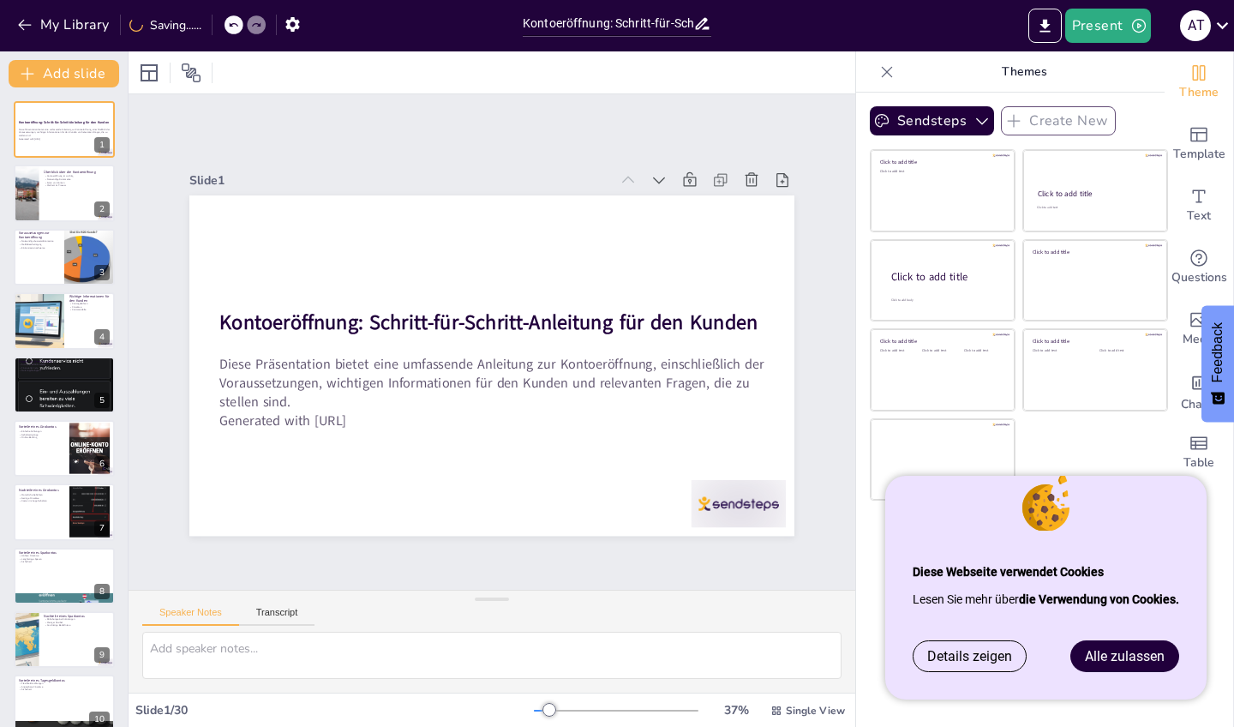
checkbox input "true"
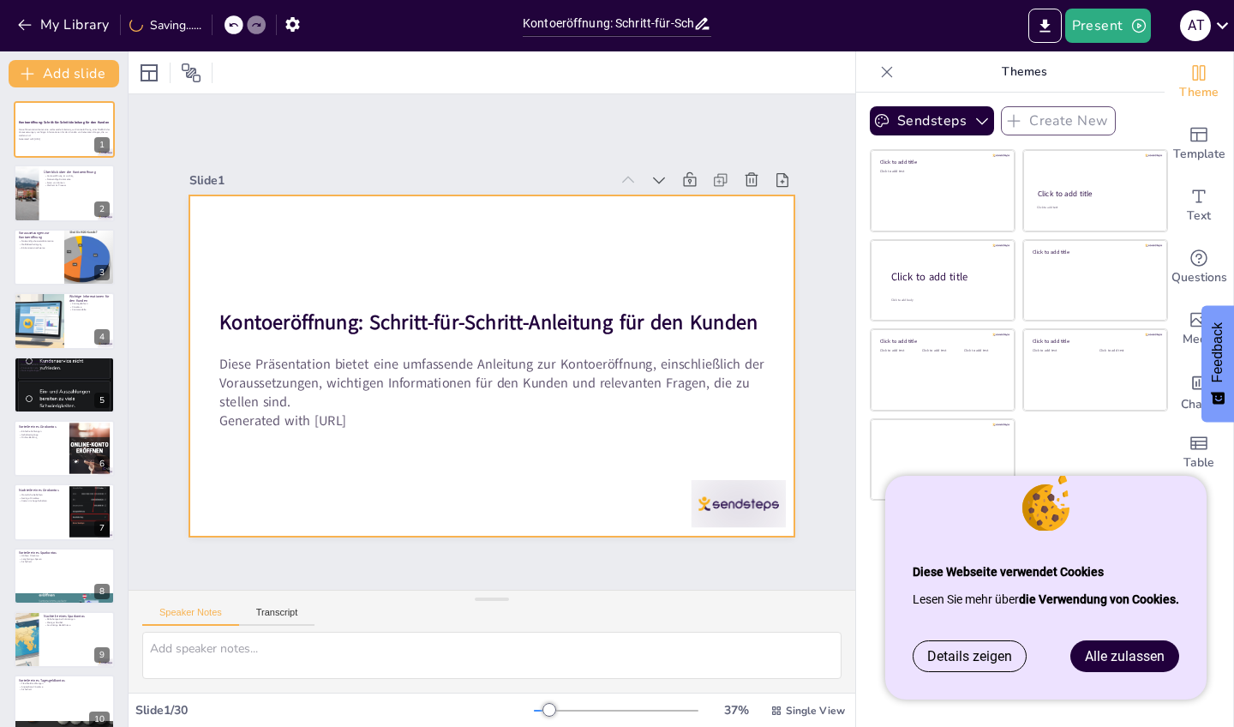
checkbox input "true"
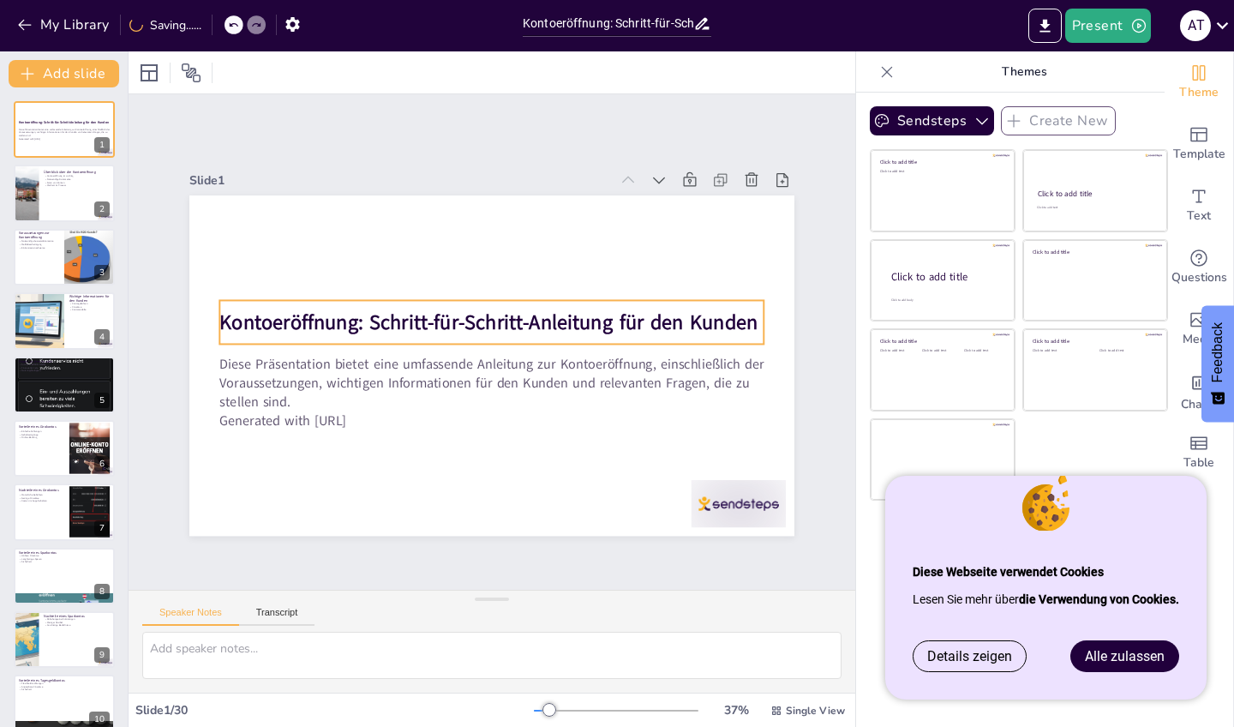
checkbox input "true"
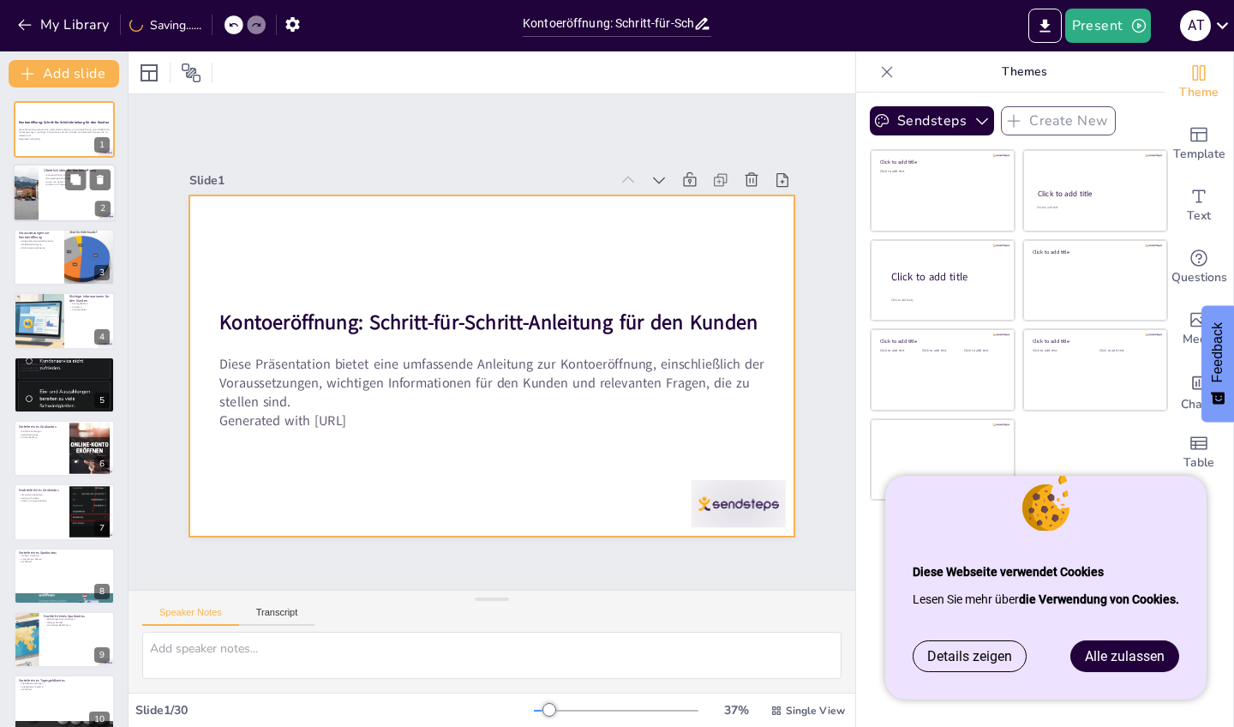
checkbox input "true"
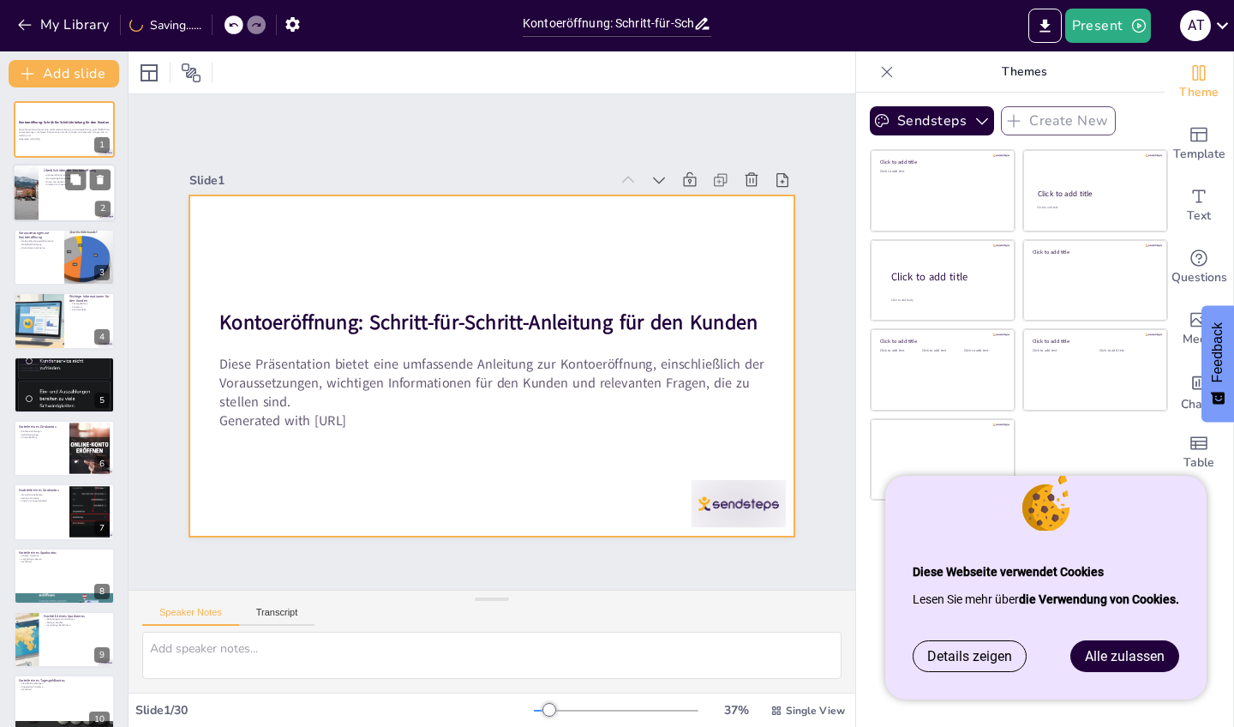
checkbox input "true"
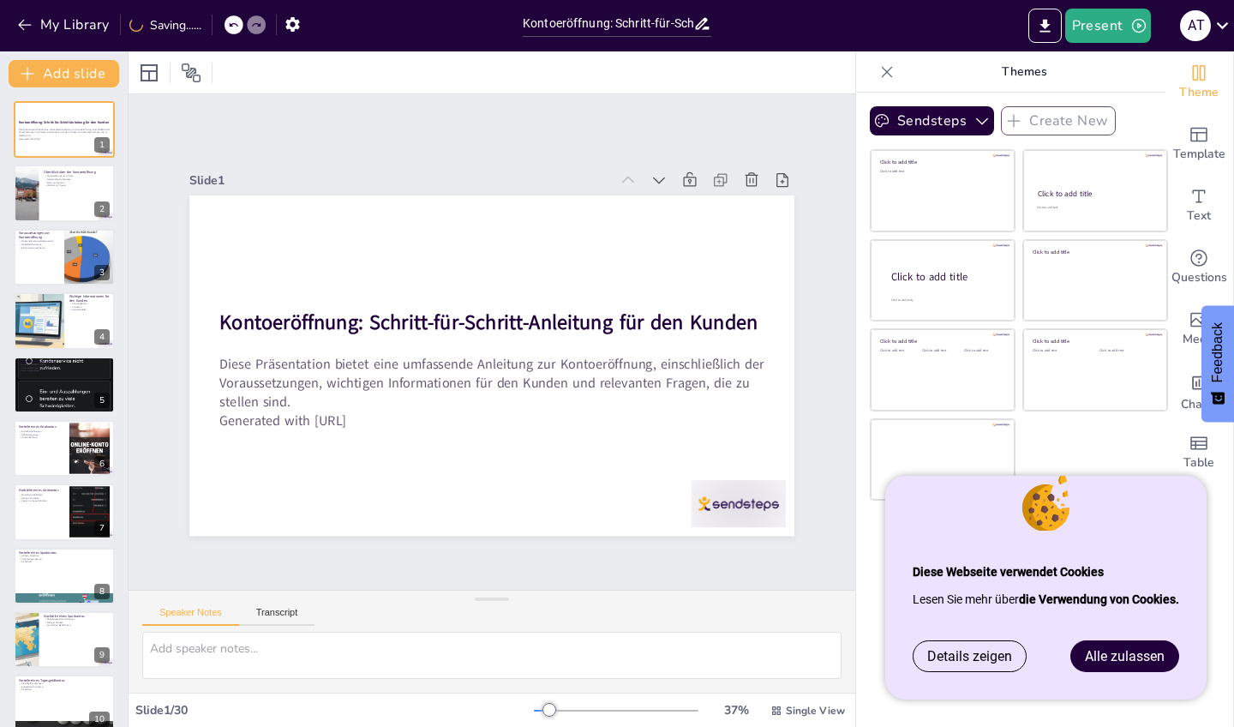
checkbox input "true"
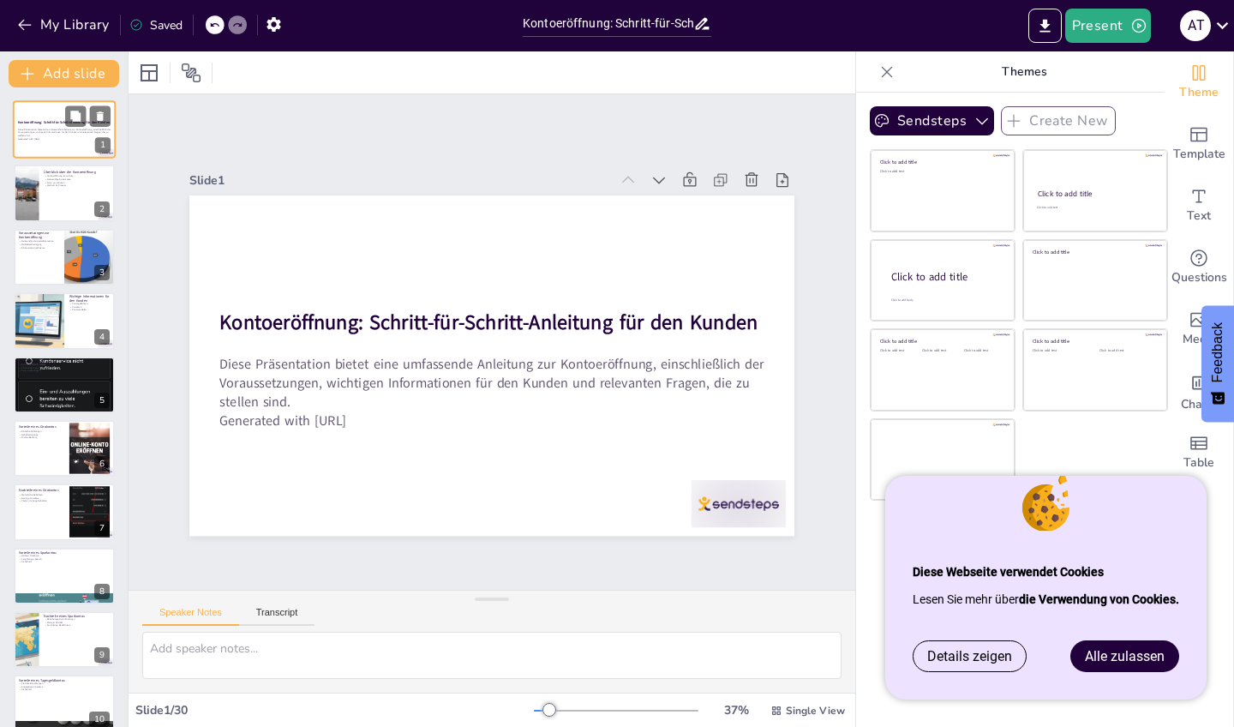
checkbox input "true"
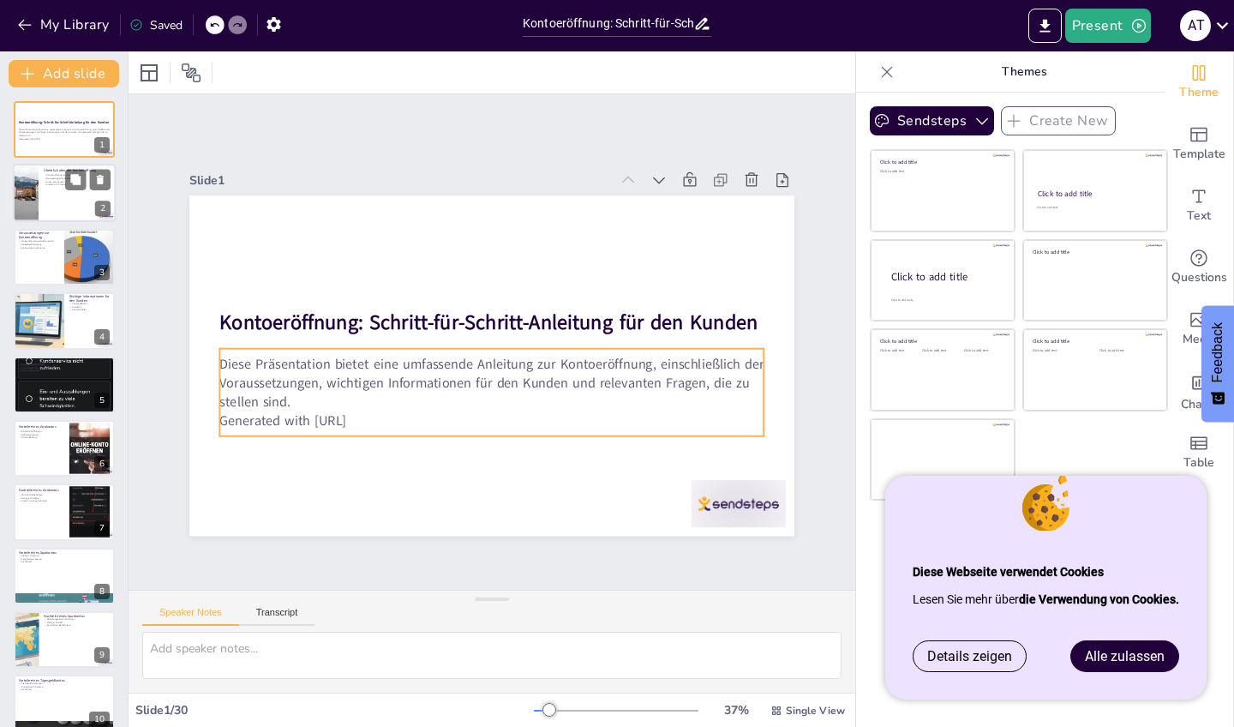
checkbox input "true"
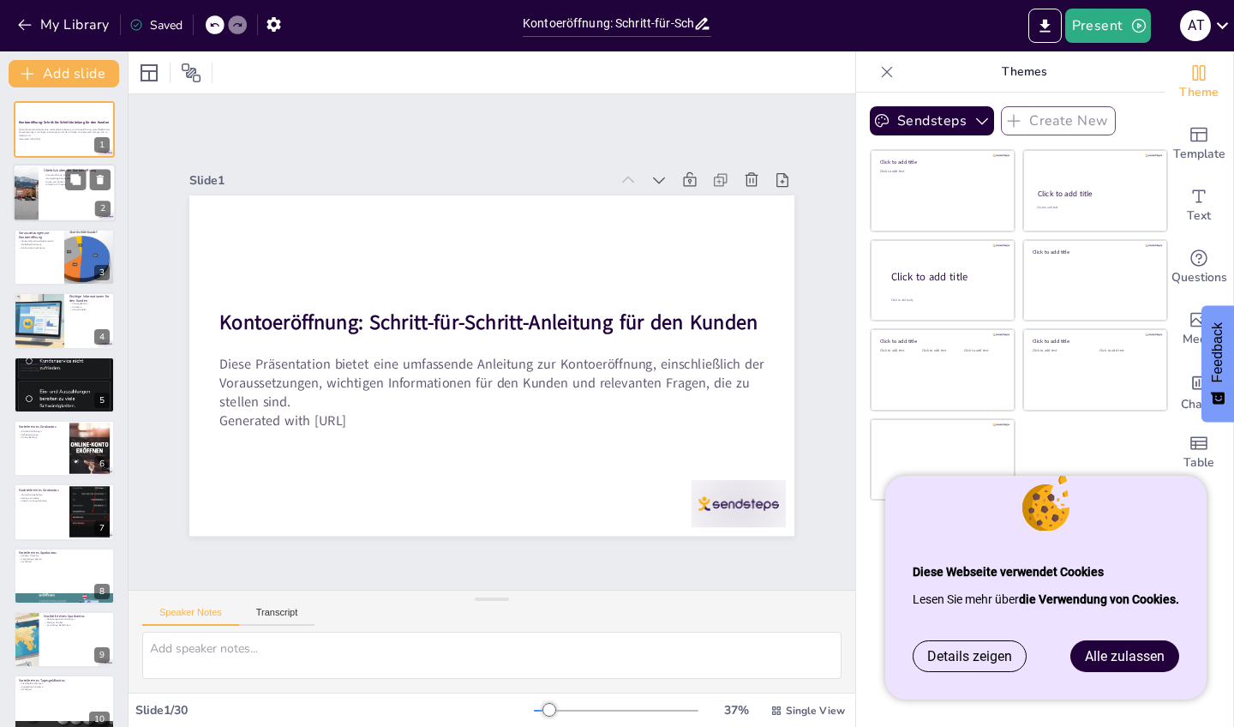
checkbox input "true"
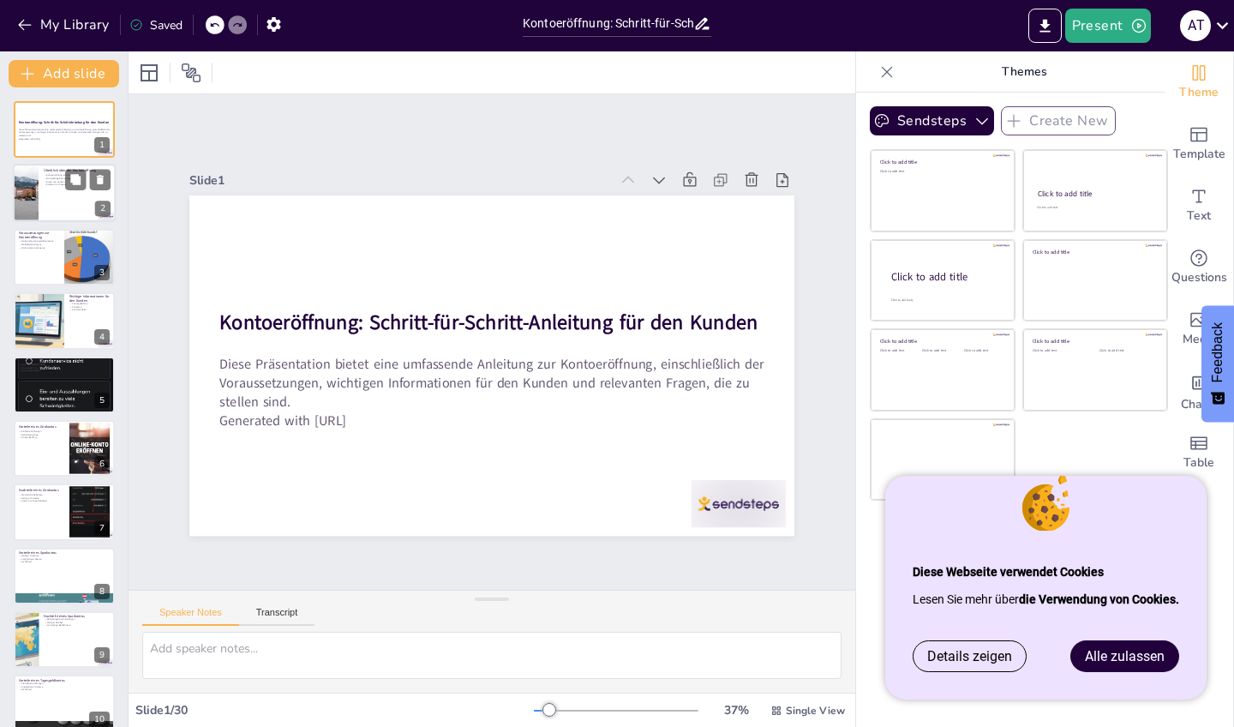
click at [50, 191] on div at bounding box center [64, 194] width 103 height 58
type textarea "Die Kontoeröffnung bildet die Grundlage für die finanzielle Beziehung zwischen …"
checkbox input "true"
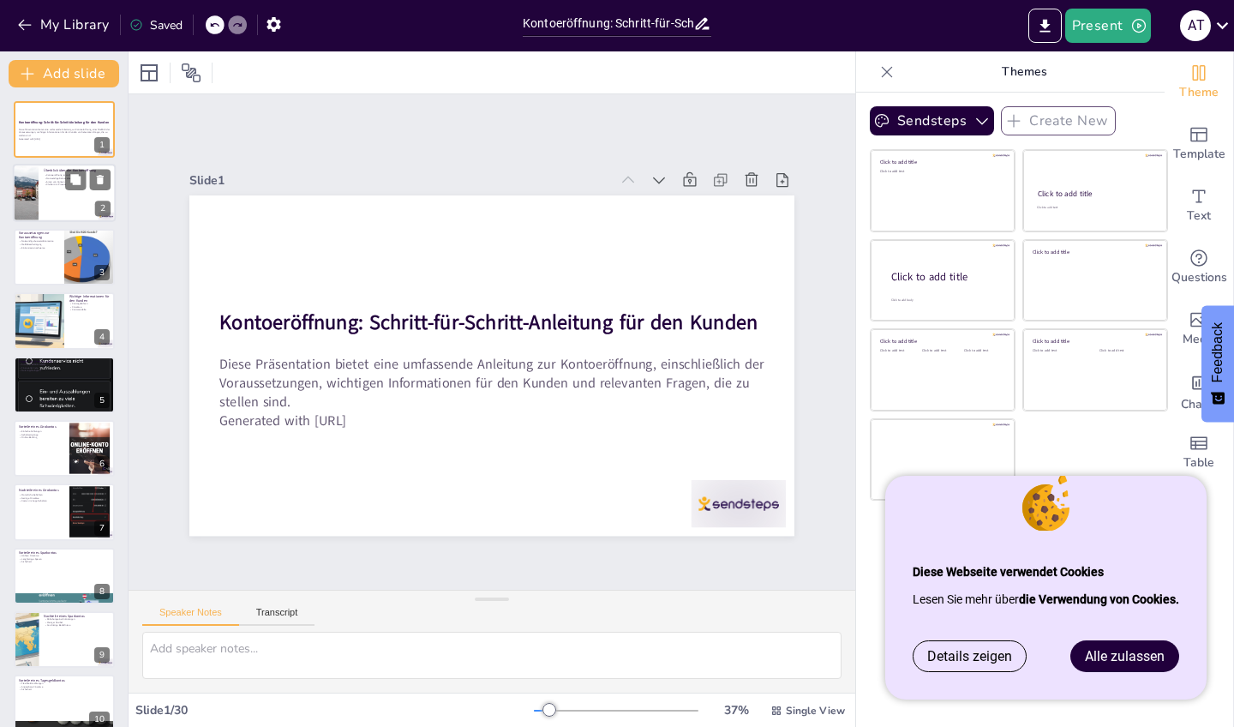
checkbox input "true"
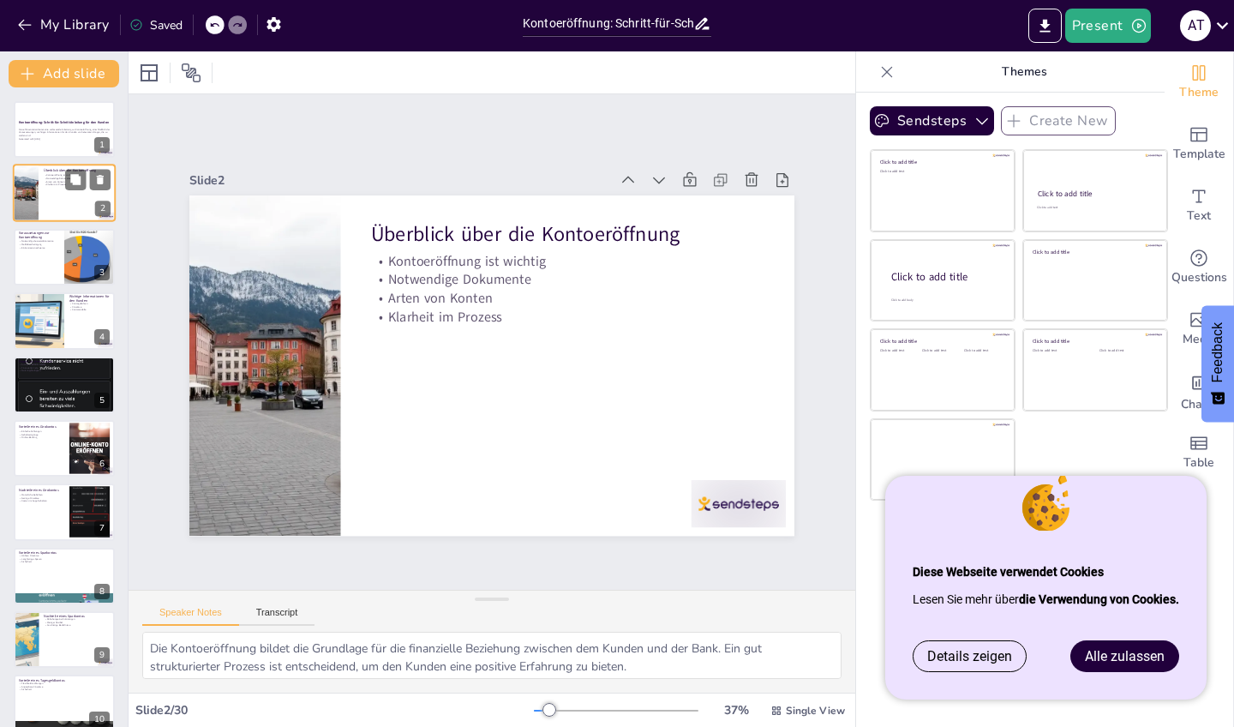
click at [50, 191] on div at bounding box center [64, 194] width 103 height 58
checkbox input "true"
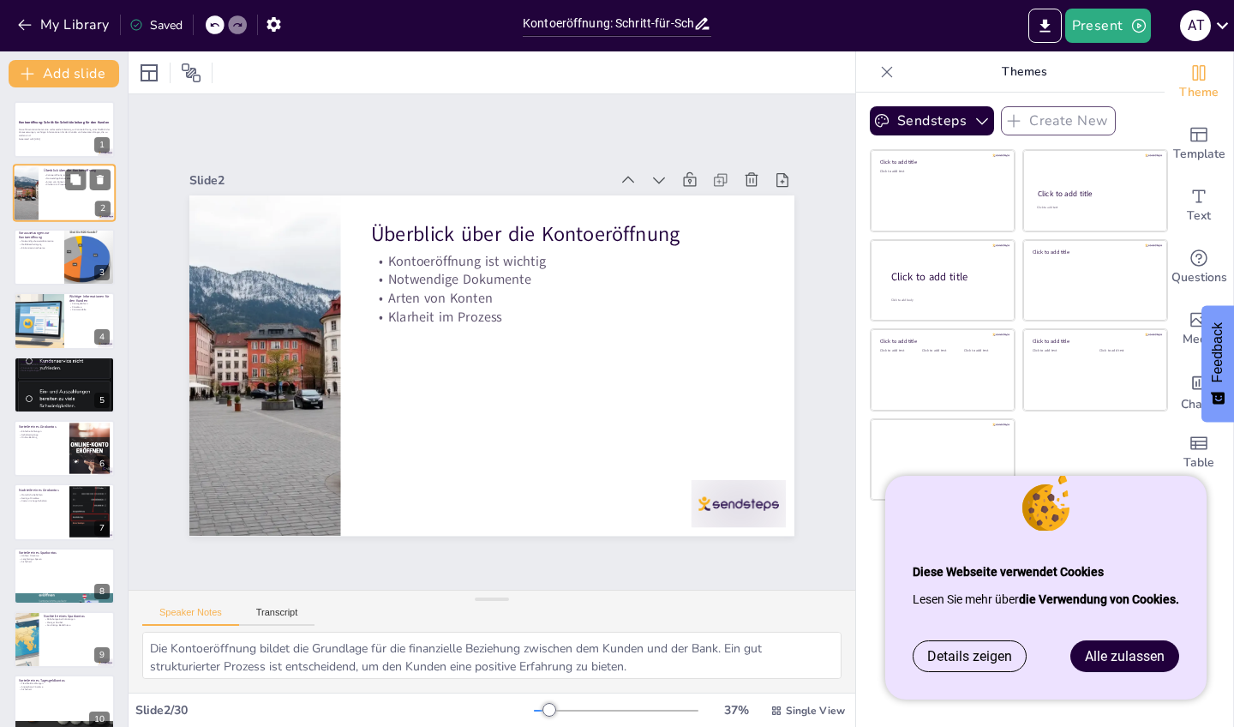
checkbox input "true"
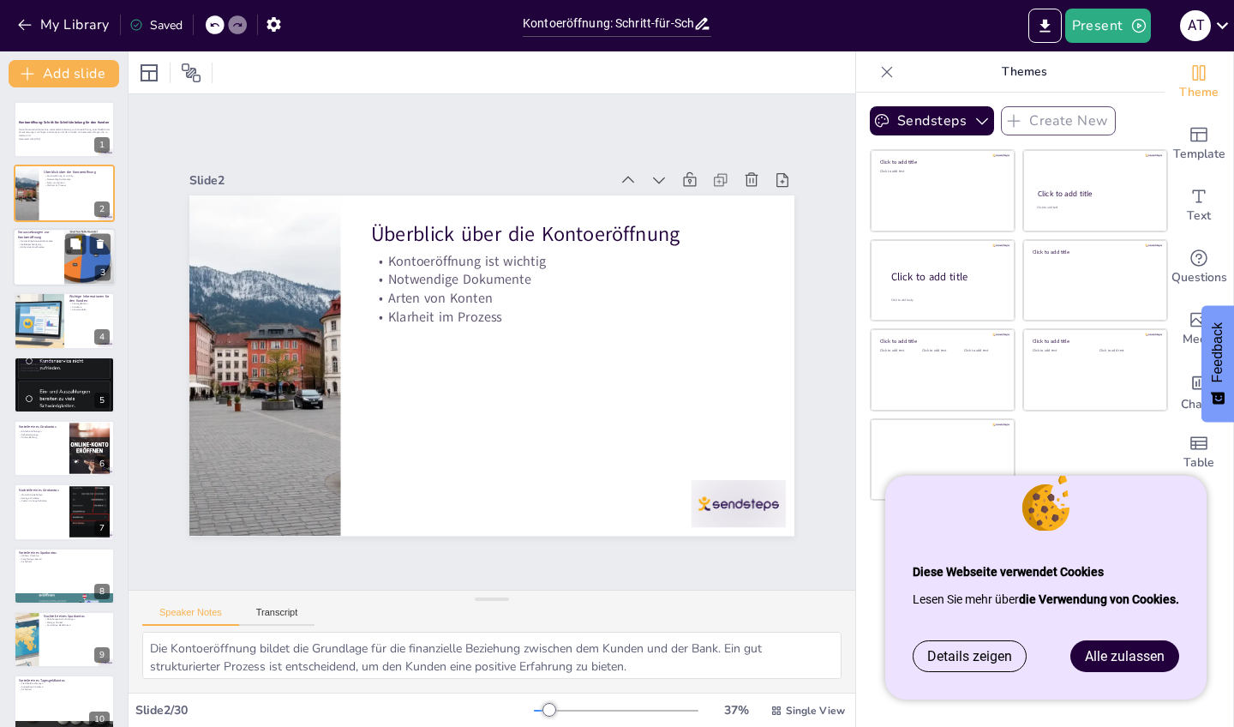
checkbox input "true"
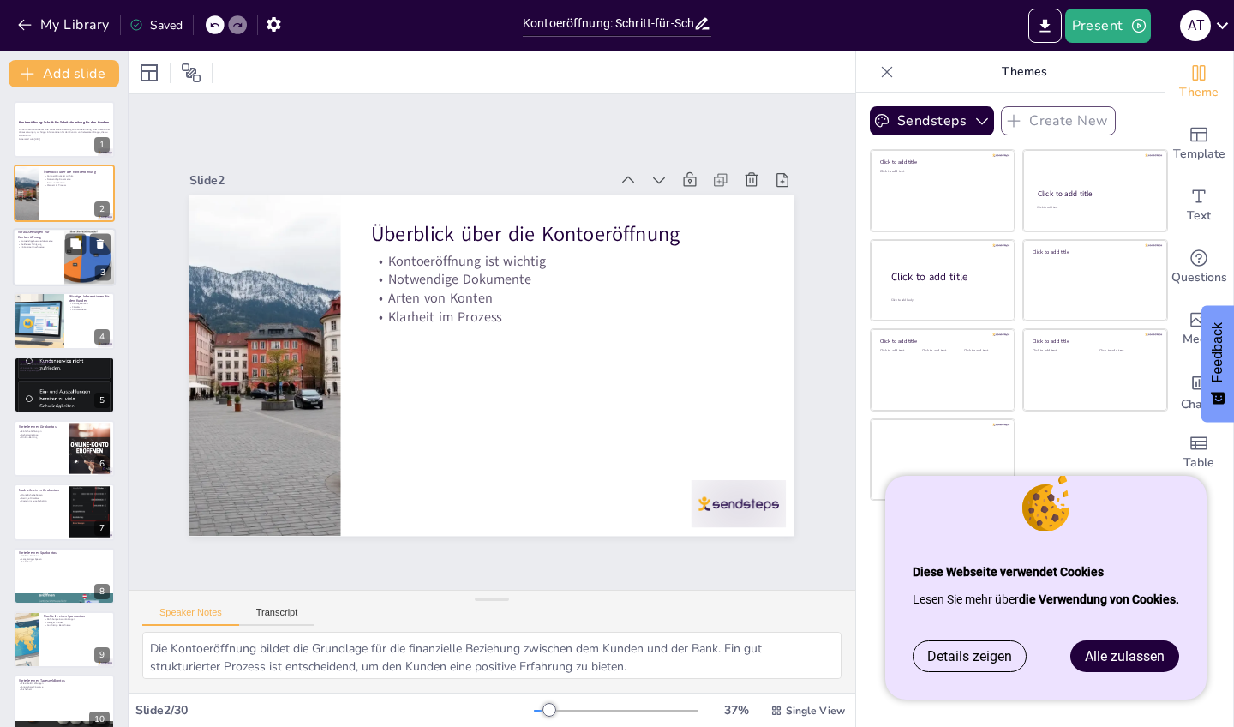
checkbox input "true"
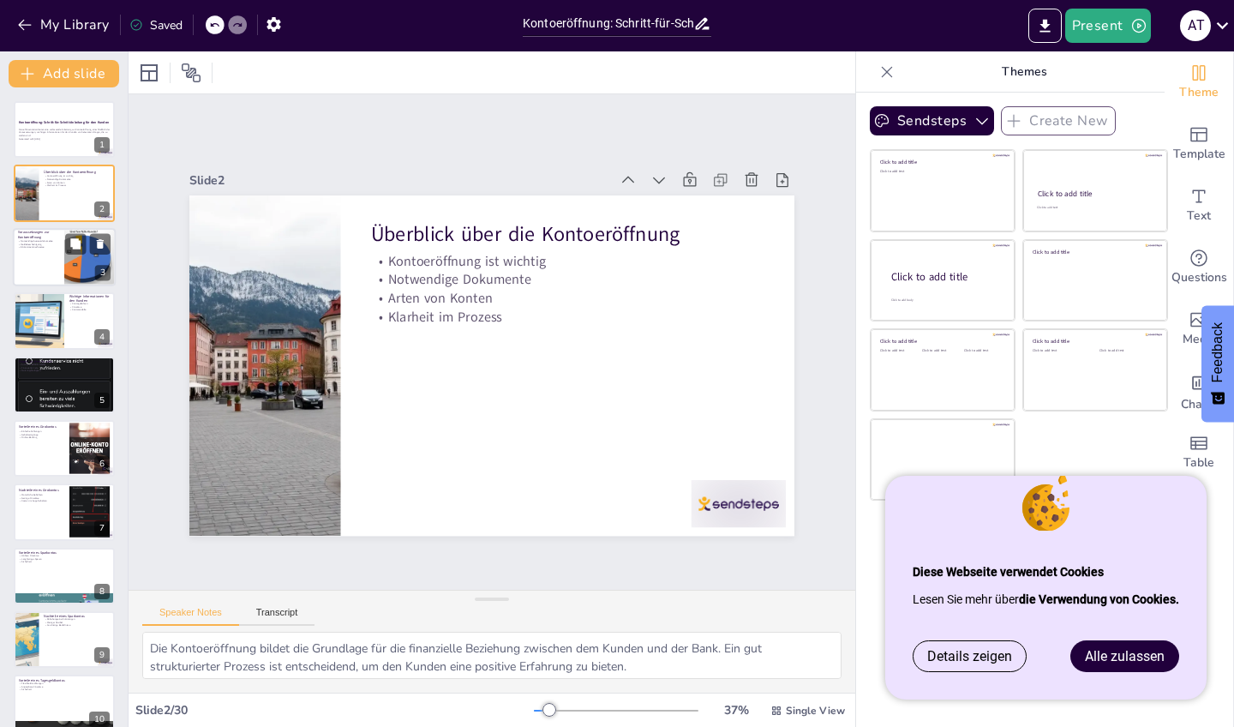
checkbox input "true"
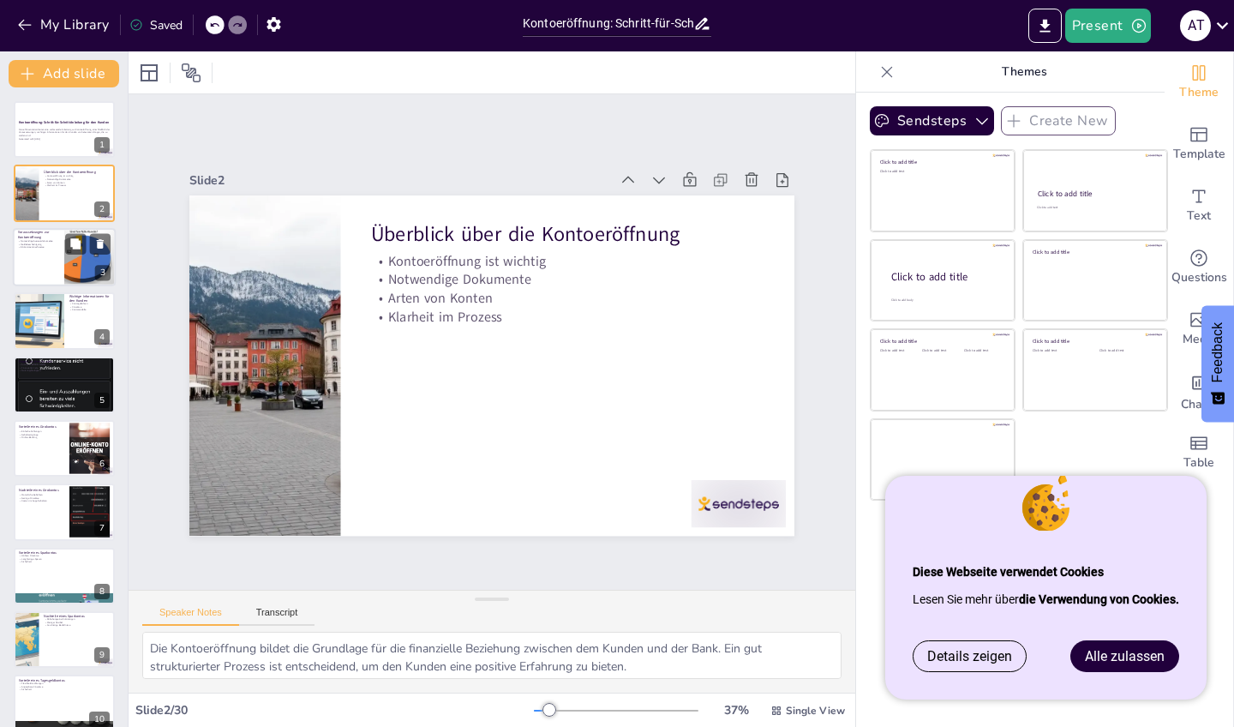
checkbox input "true"
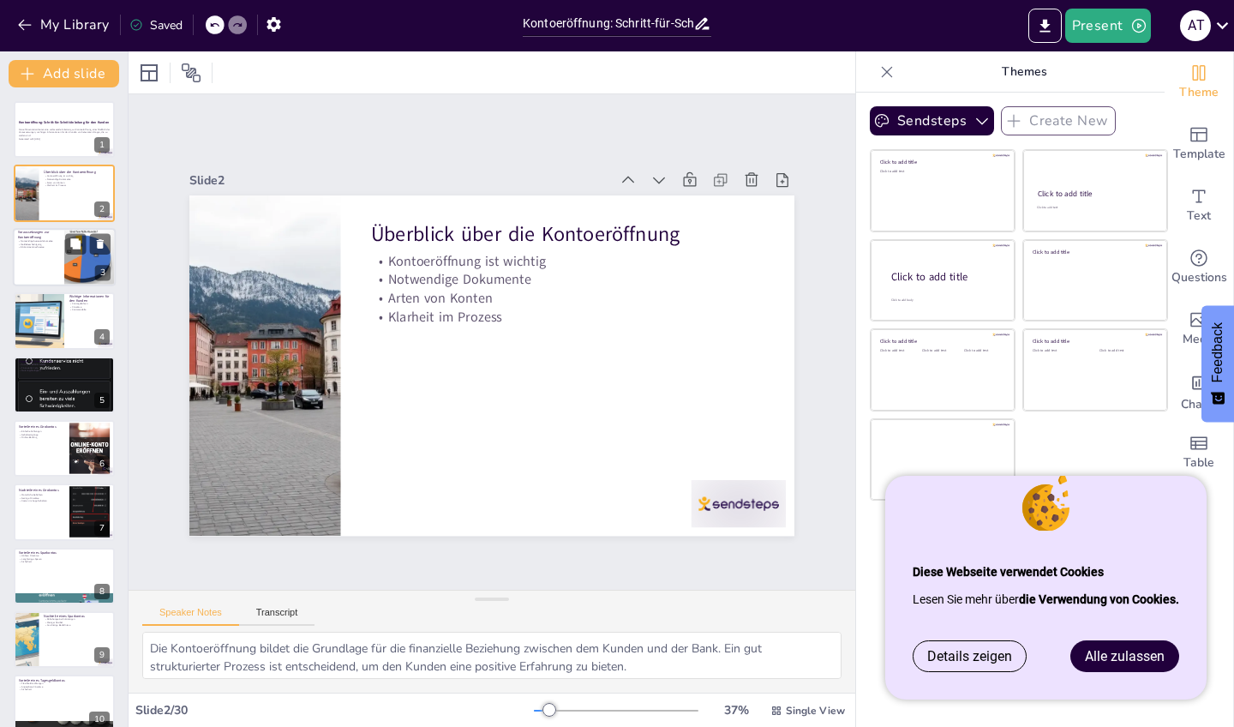
checkbox input "true"
click at [57, 267] on div at bounding box center [64, 257] width 103 height 58
type textarea "Ein gültiger Ausweis ist unerlässlich, um die Identität des Kunden zu bestätige…"
checkbox input "true"
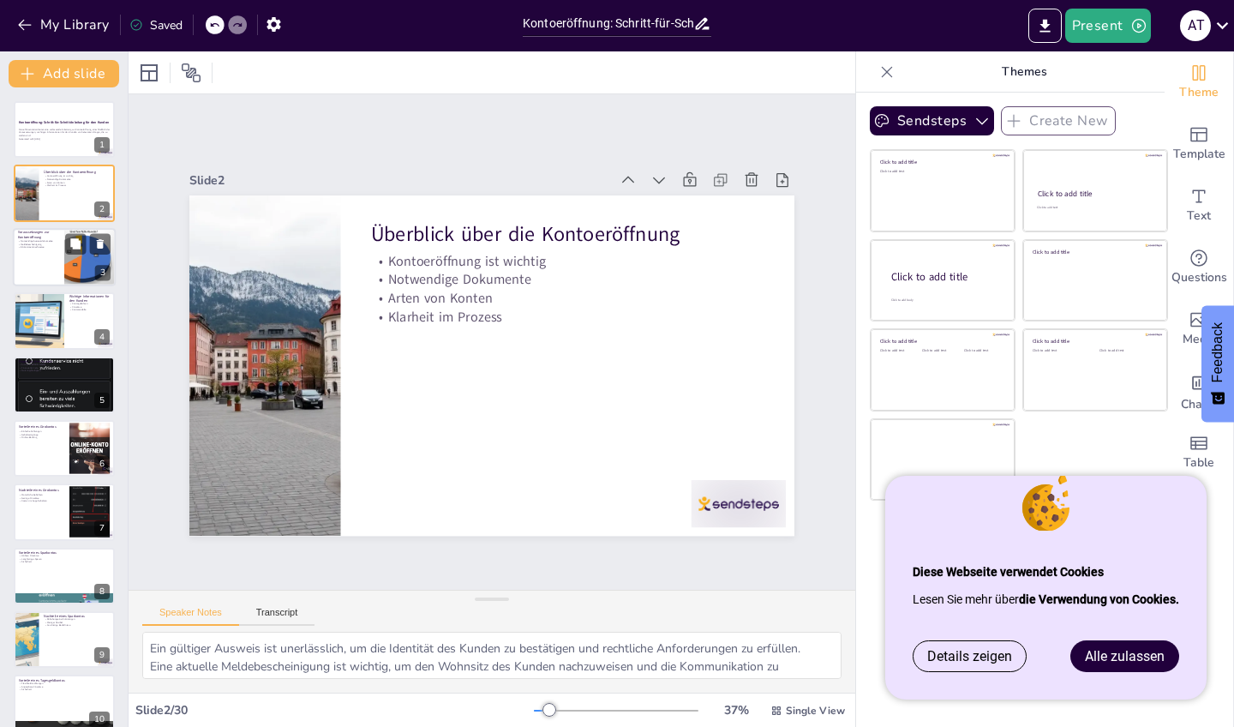
checkbox input "true"
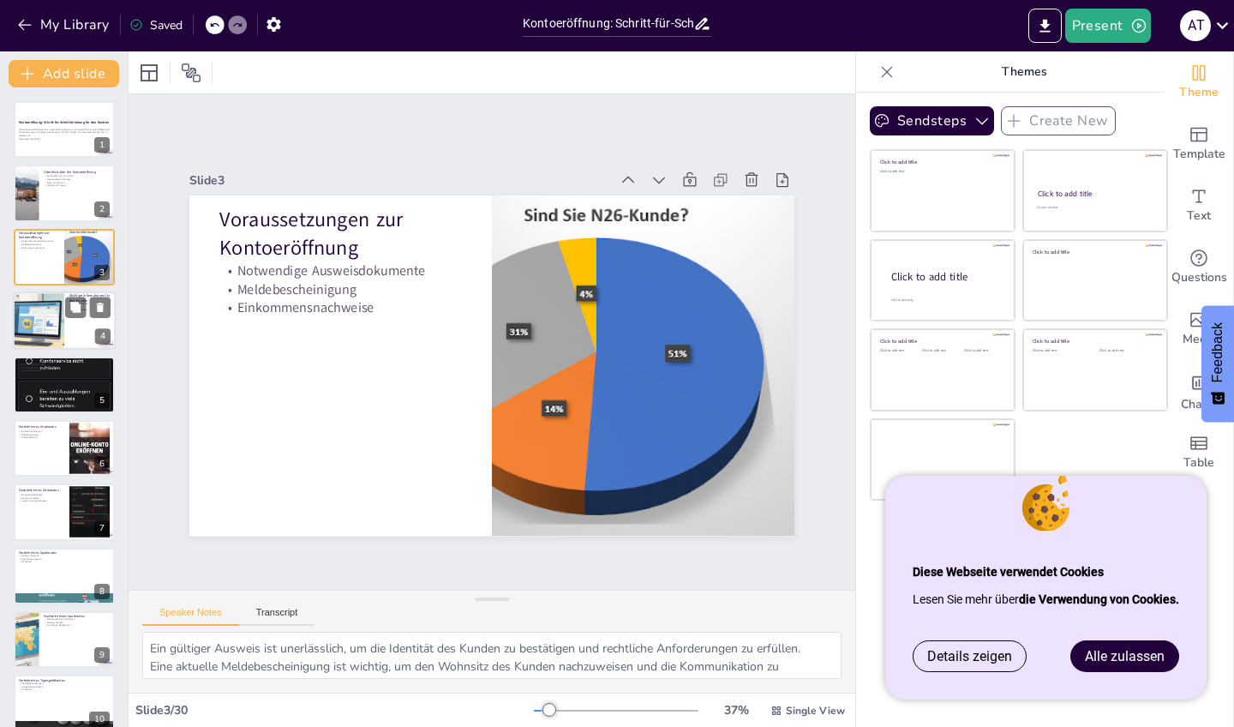
checkbox input "true"
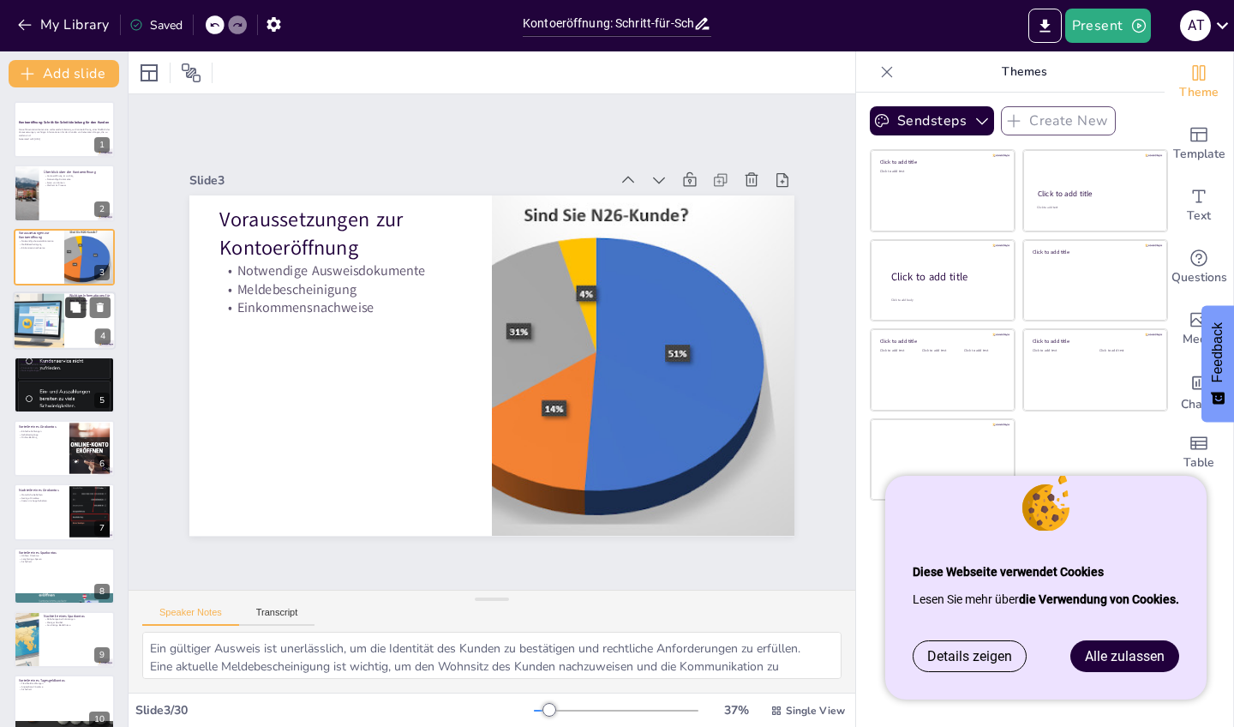
click at [66, 309] on button at bounding box center [75, 307] width 21 height 21
type textarea "Die Kenntnis der Kontogebühren ist entscheidend, um unerwartete Kosten zu verme…"
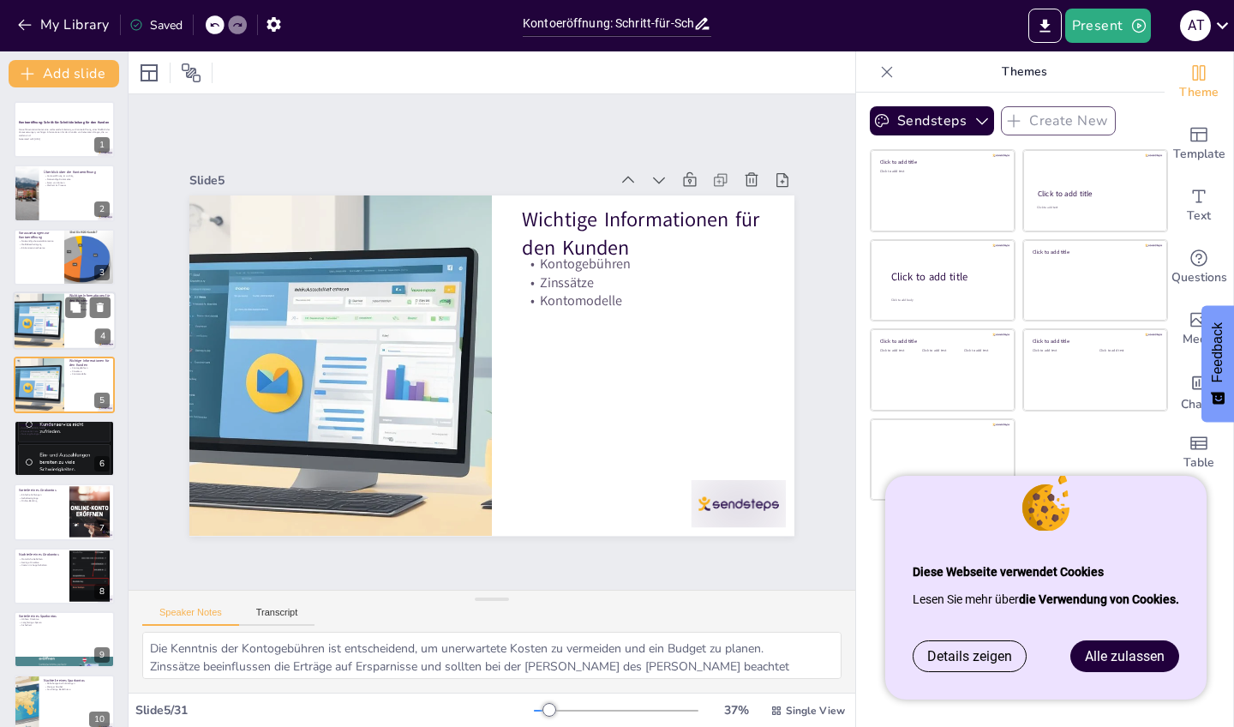
checkbox input "true"
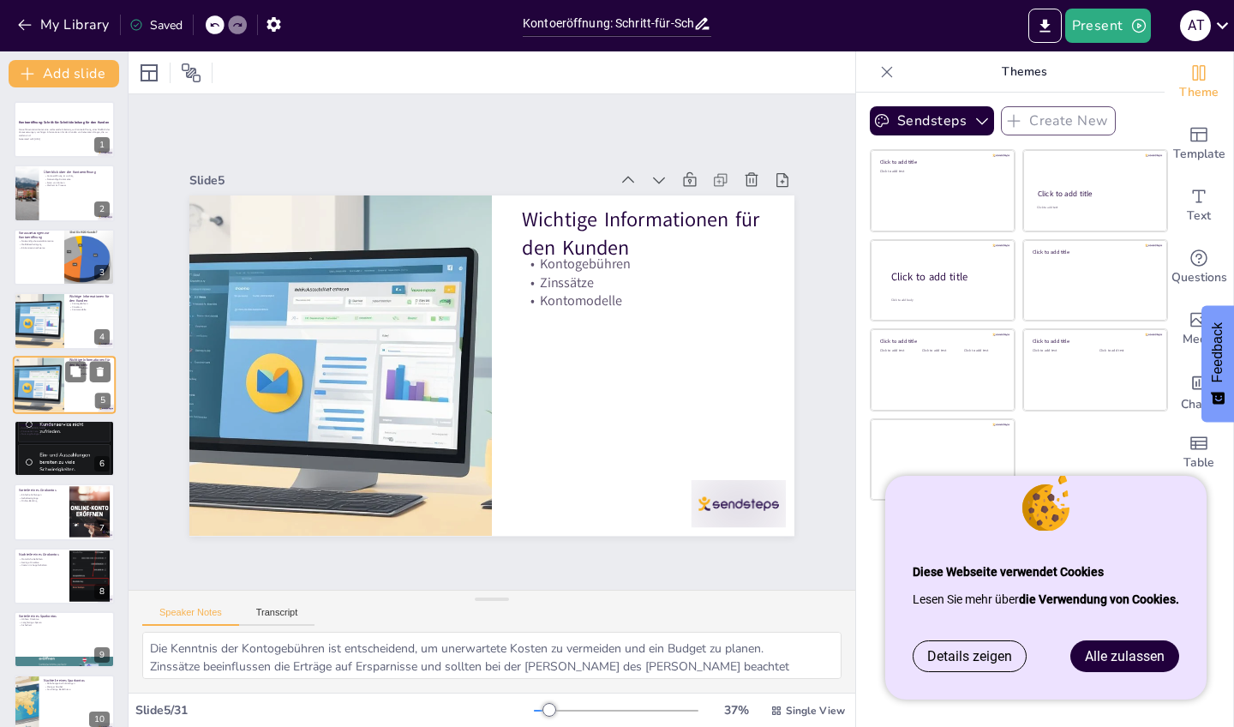
checkbox input "true"
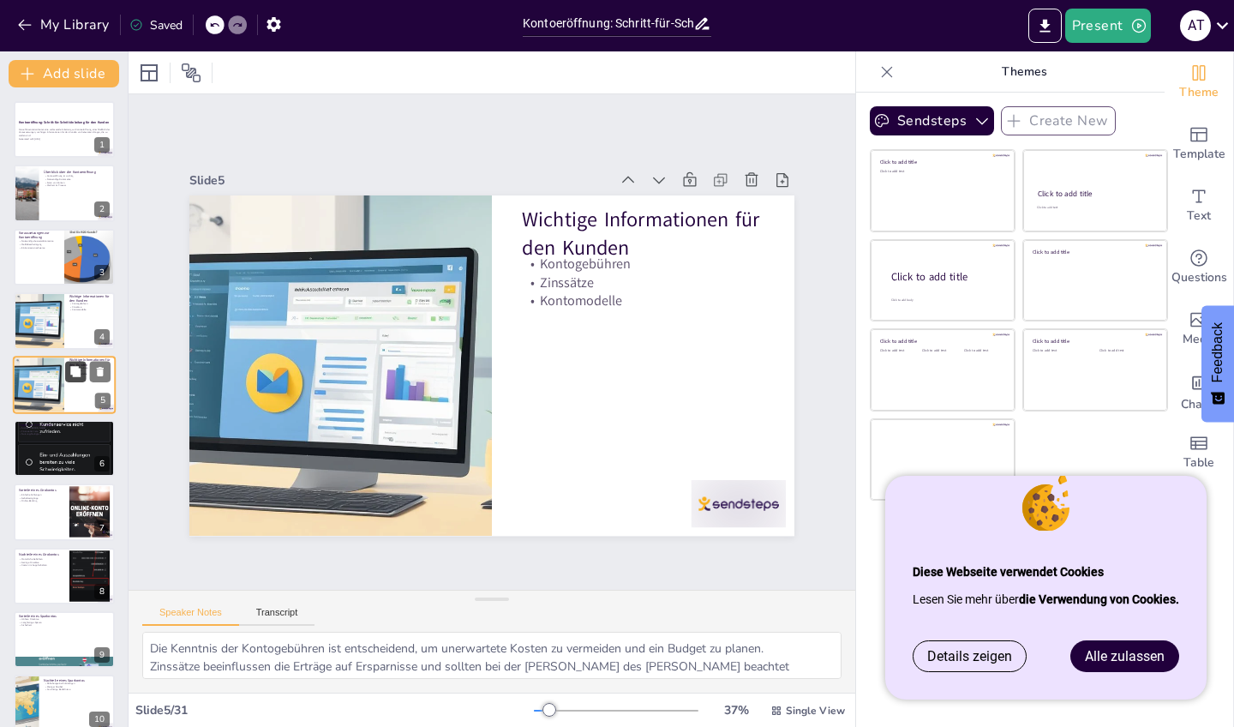
click at [69, 374] on button at bounding box center [75, 371] width 21 height 21
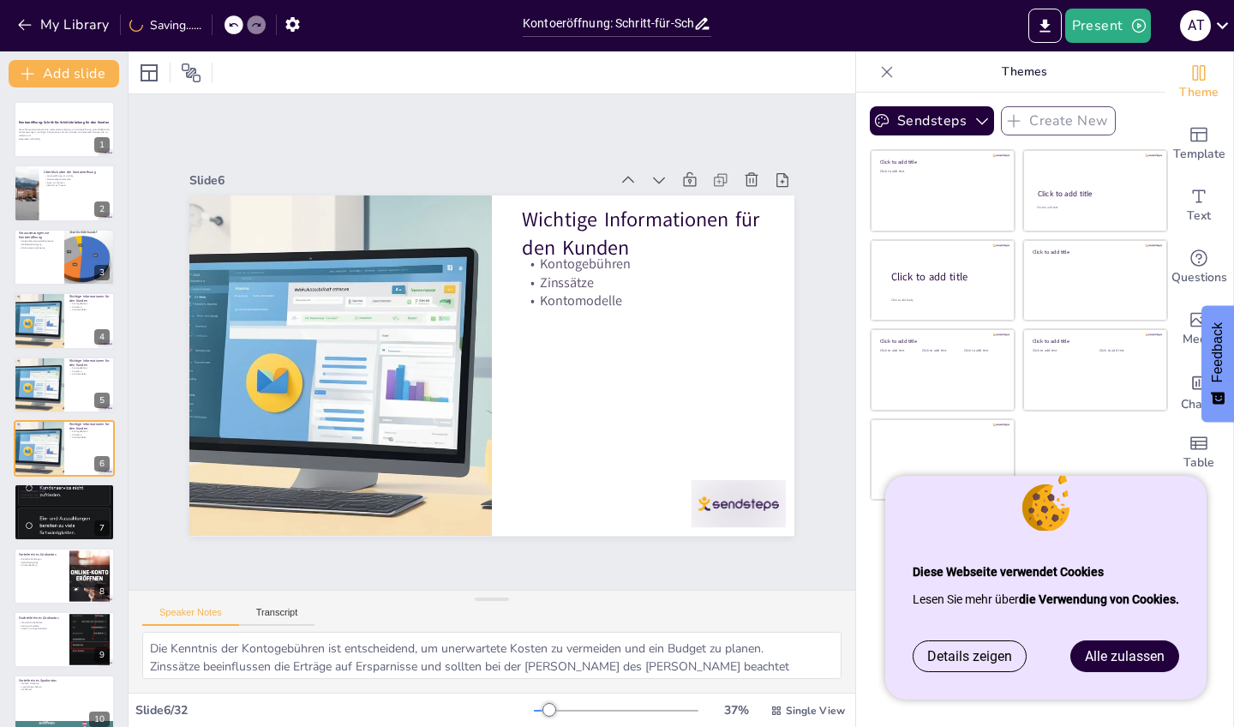
scroll to position [41, 0]
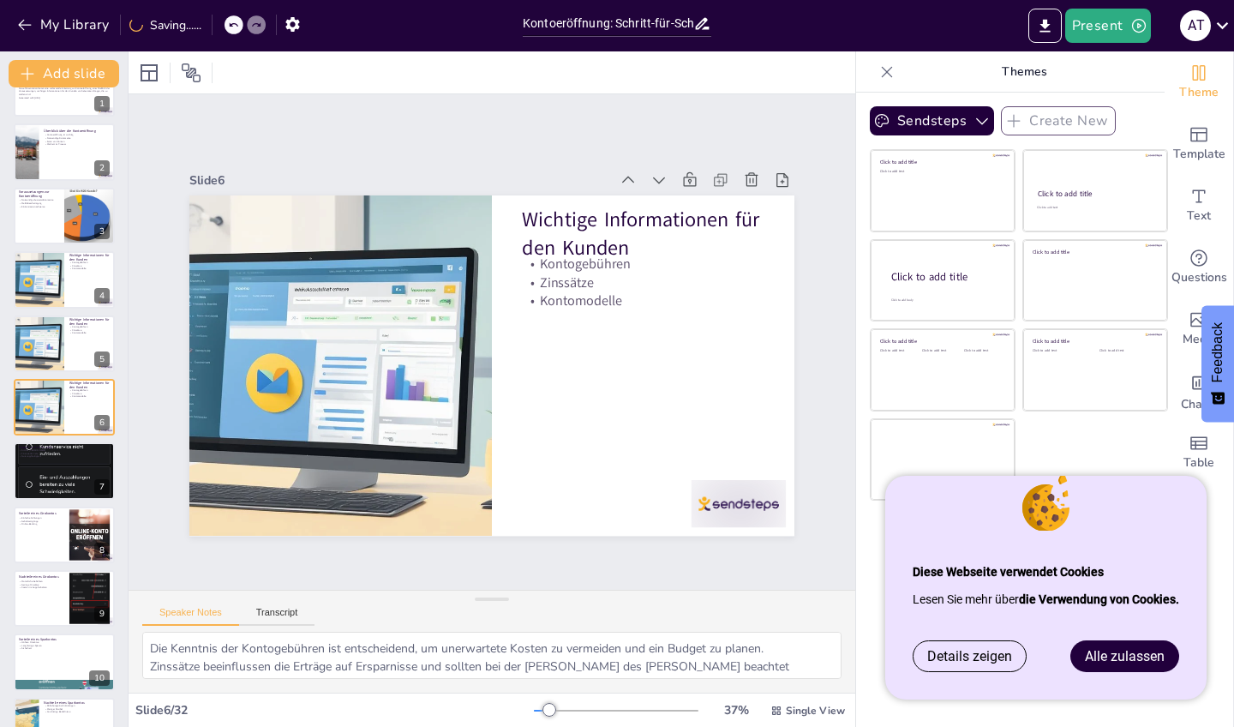
checkbox input "true"
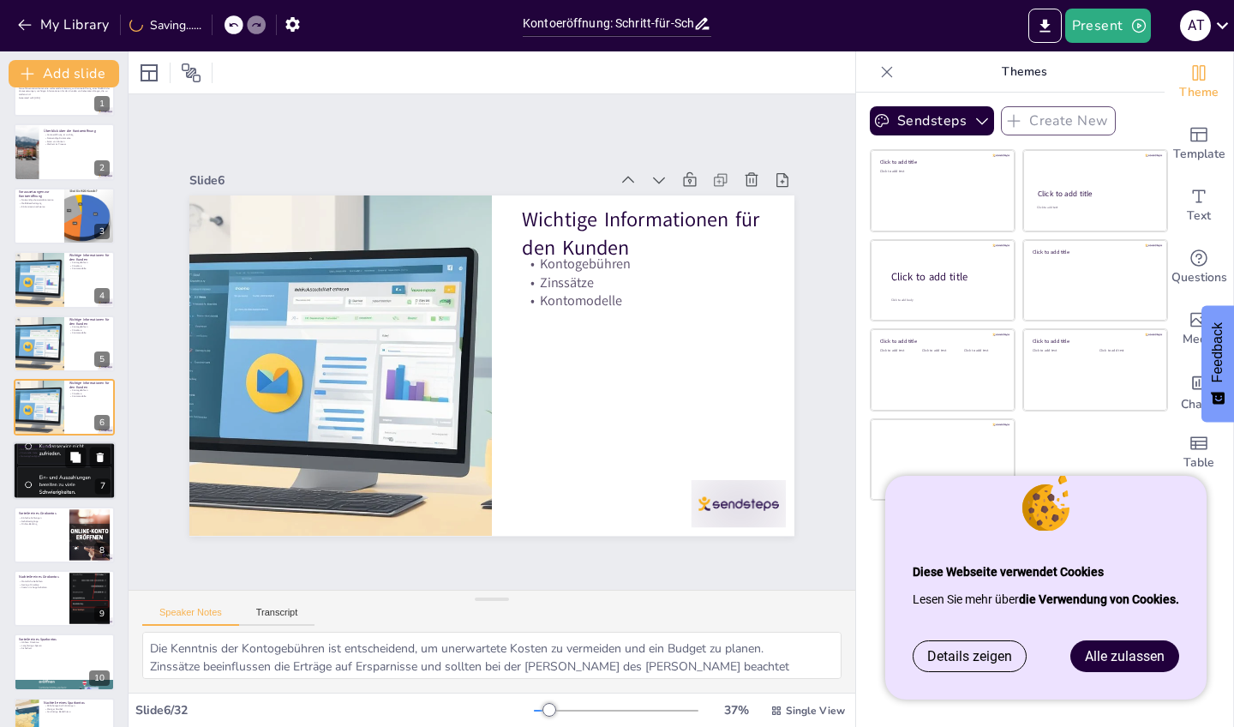
checkbox input "true"
click at [76, 489] on div at bounding box center [64, 471] width 103 height 207
type textarea "Die Art des [PERSON_NAME], das der Kunde benötigt, beeinflusst die gesamte Bera…"
checkbox input "true"
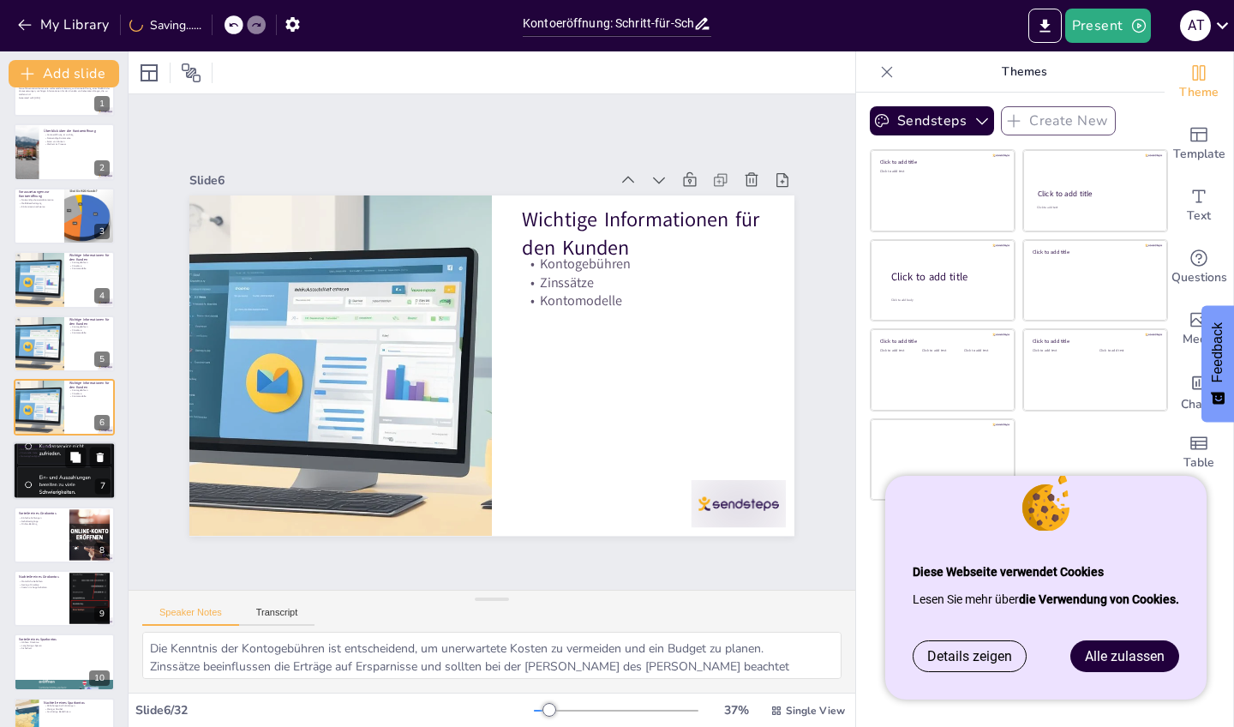
checkbox input "true"
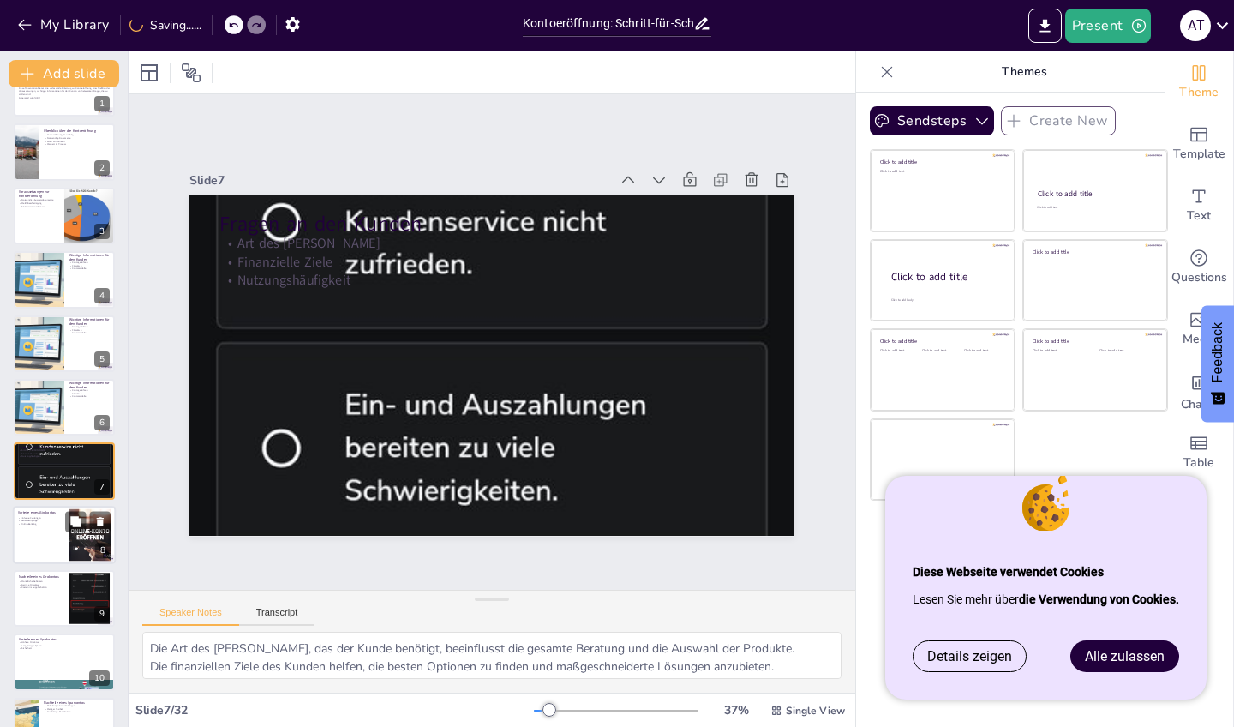
checkbox input "true"
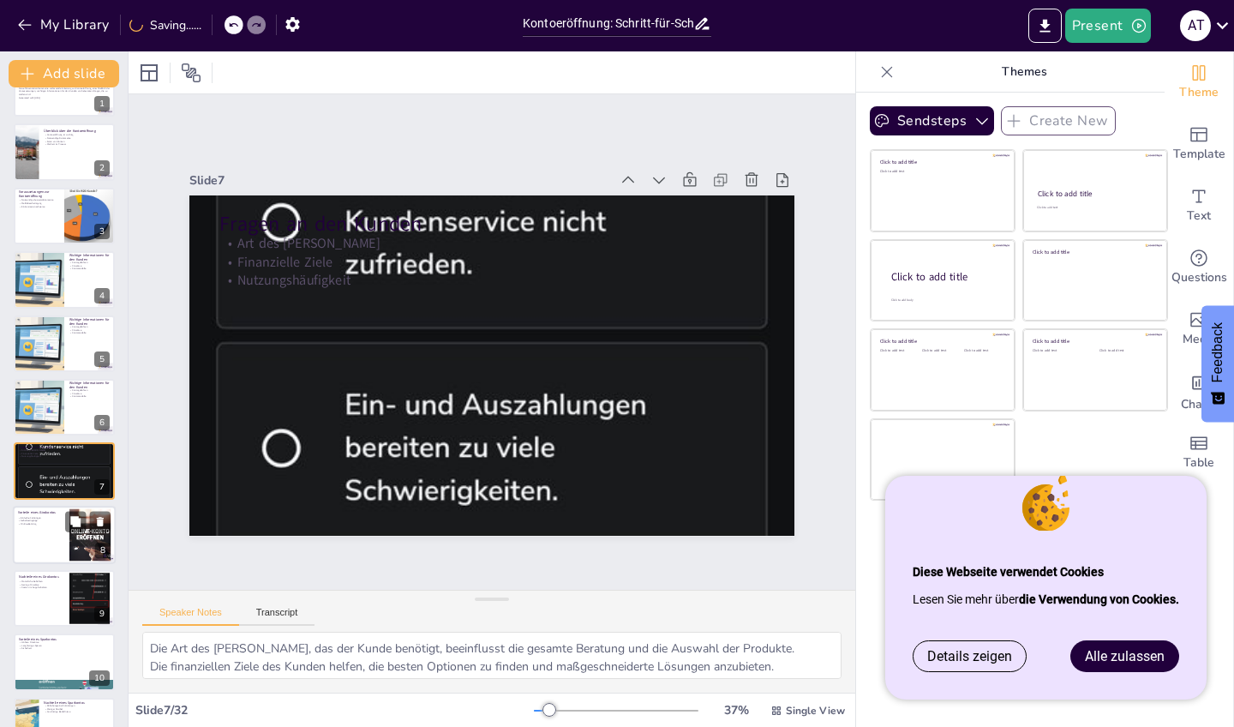
scroll to position [105, 0]
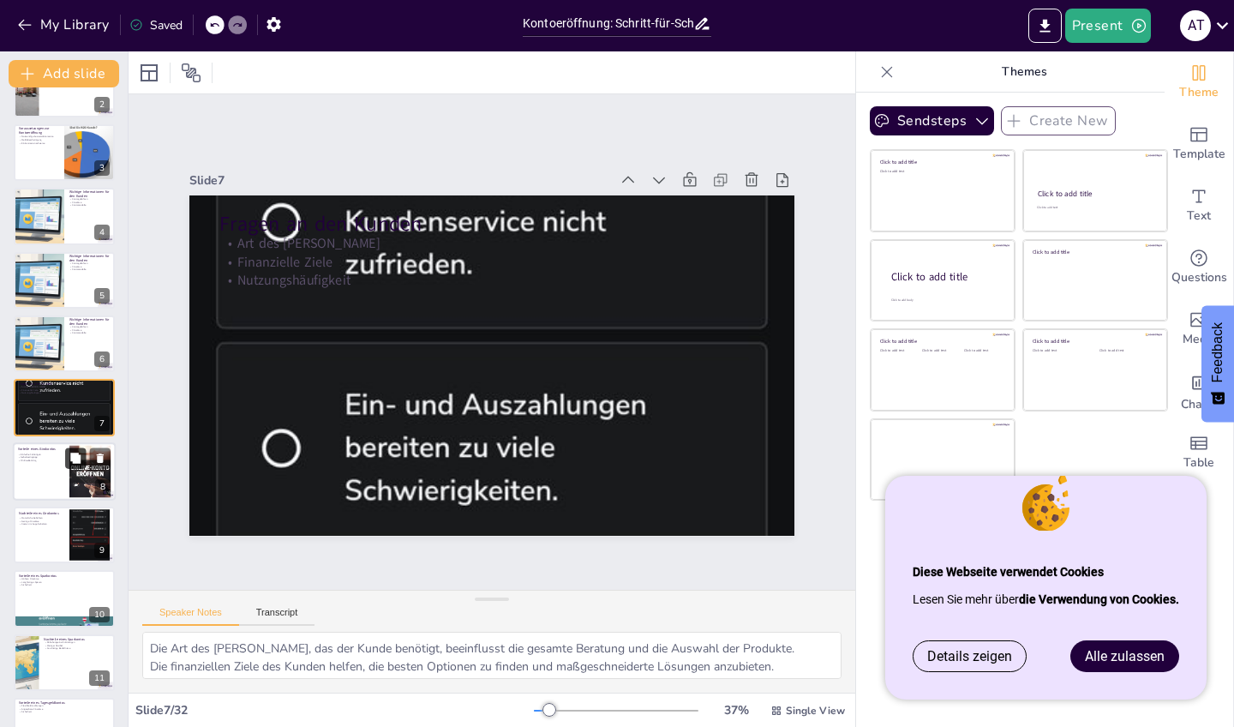
checkbox input "true"
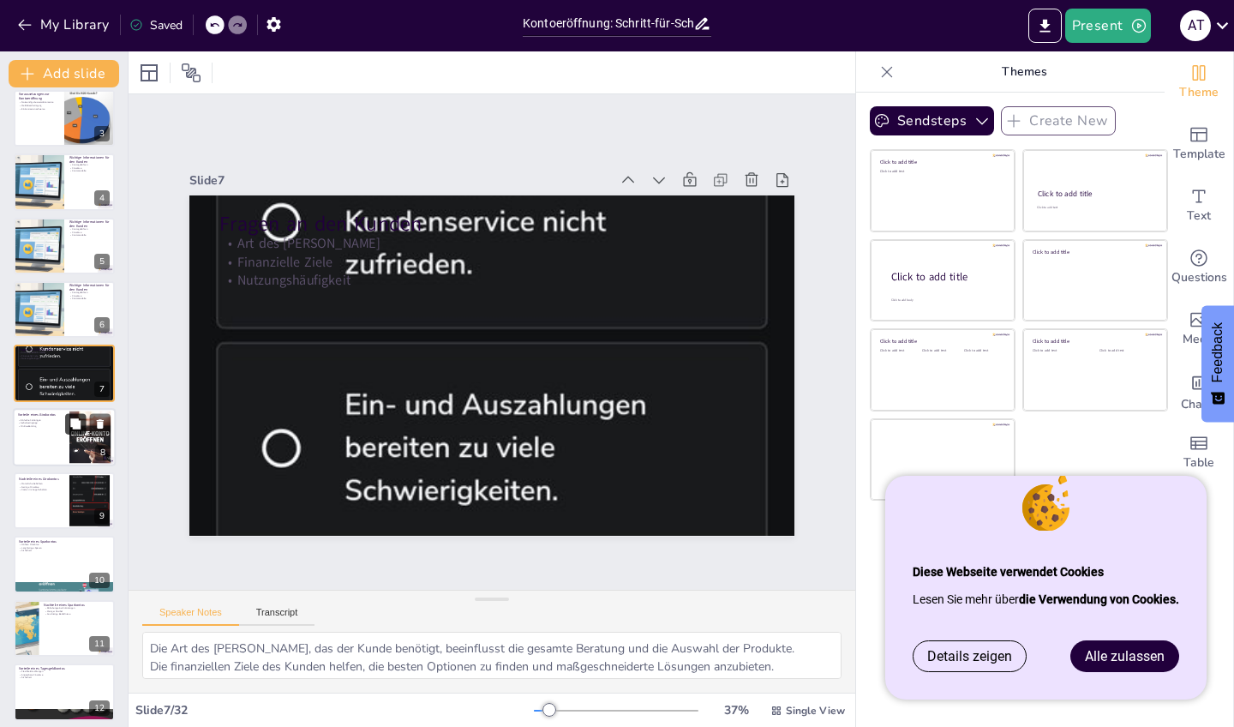
scroll to position [148, 0]
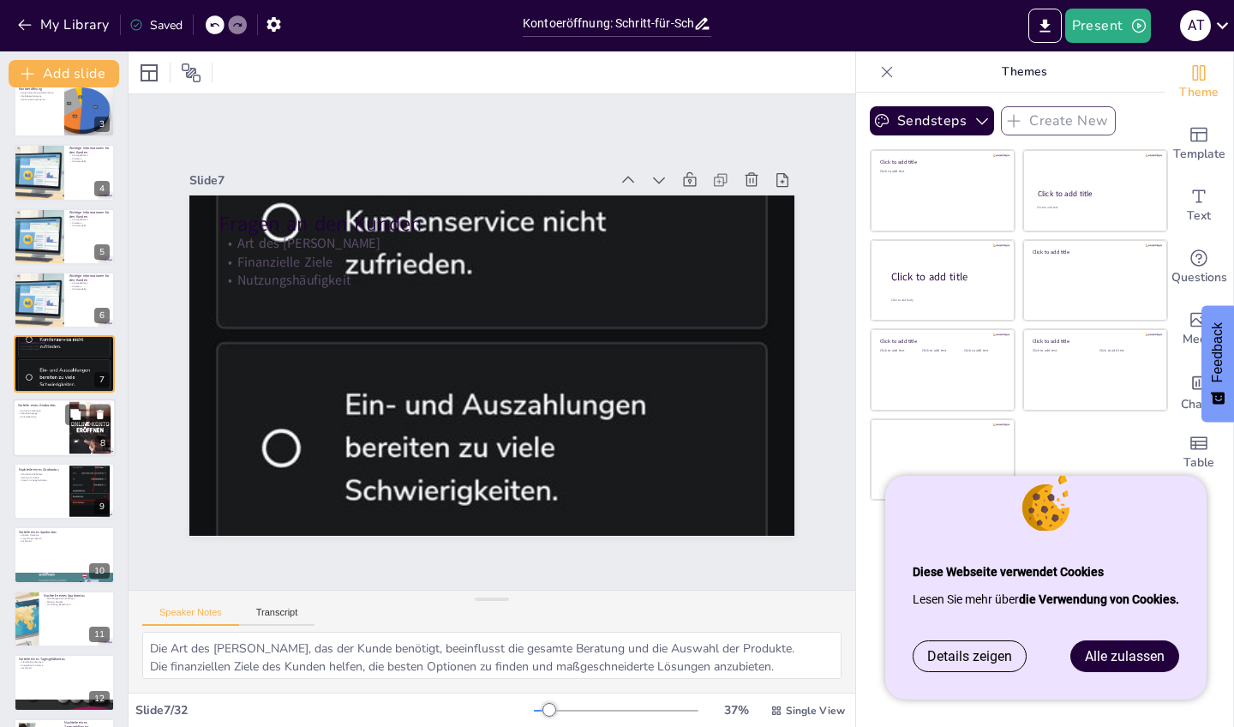
checkbox input "true"
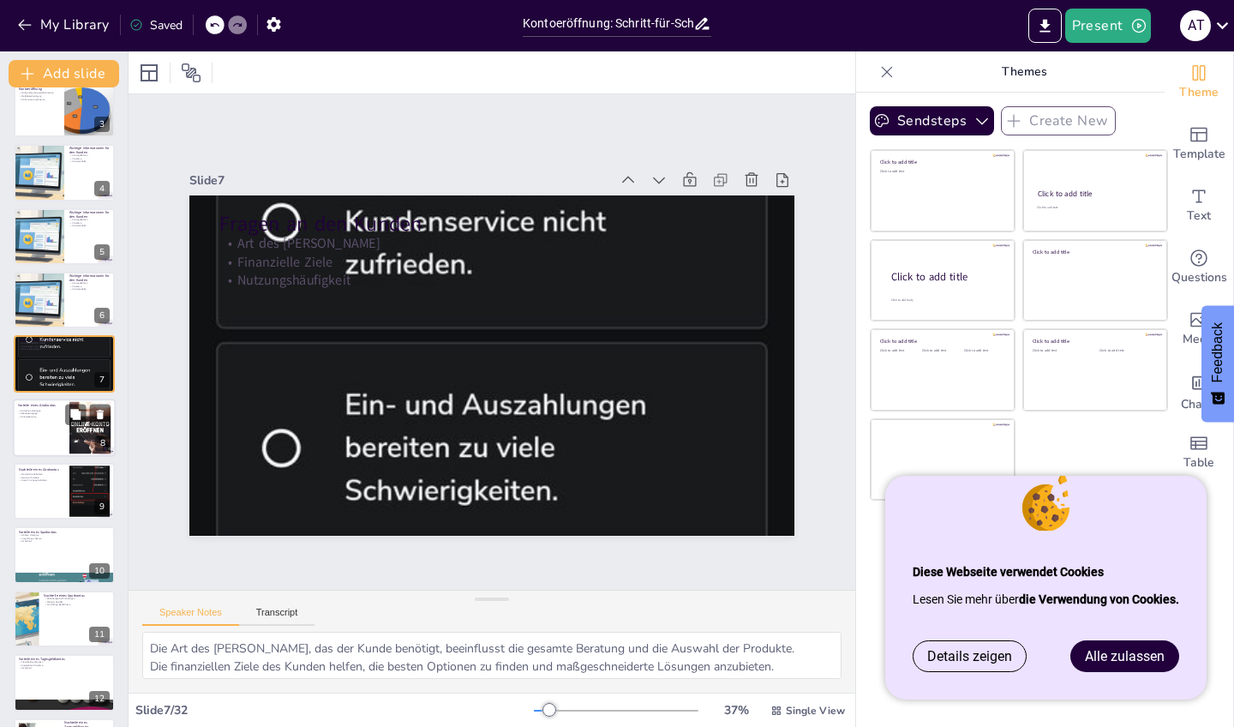
click at [85, 438] on div at bounding box center [90, 427] width 93 height 52
type textarea "Die Möglichkeit, Rechnungen einfach zu bezahlen, ist ein wesentlicher Vorteil e…"
checkbox input "true"
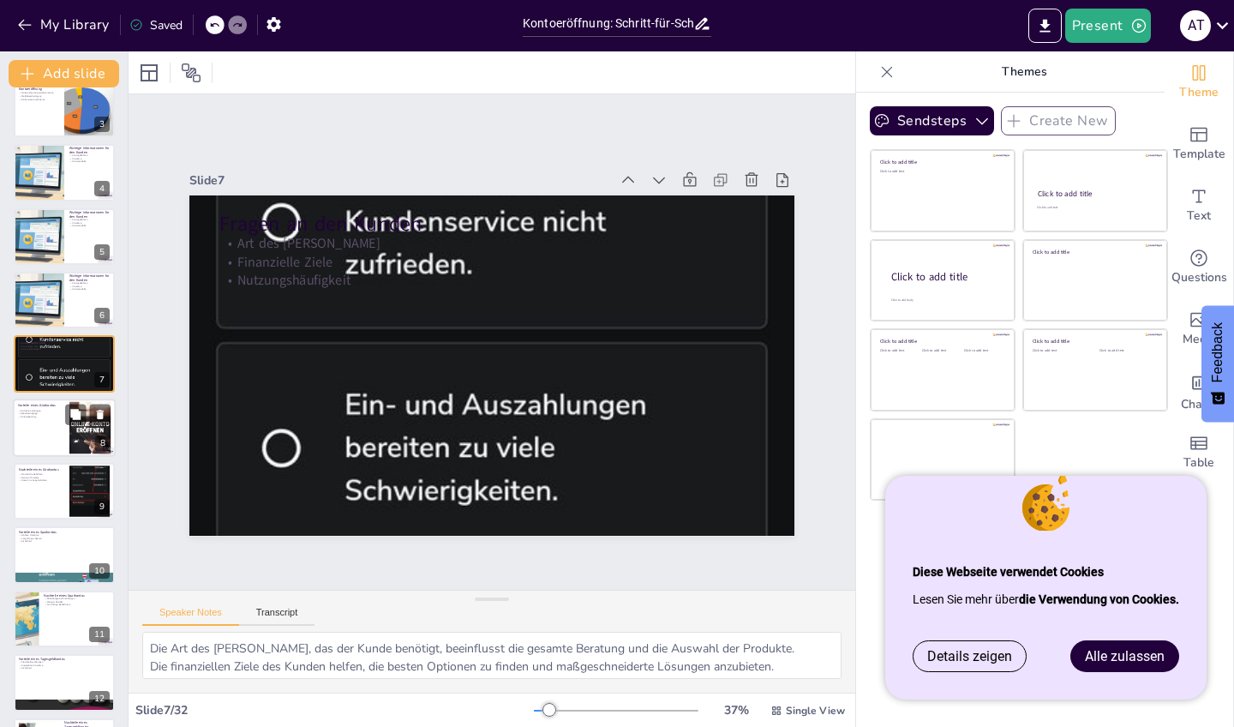
checkbox input "true"
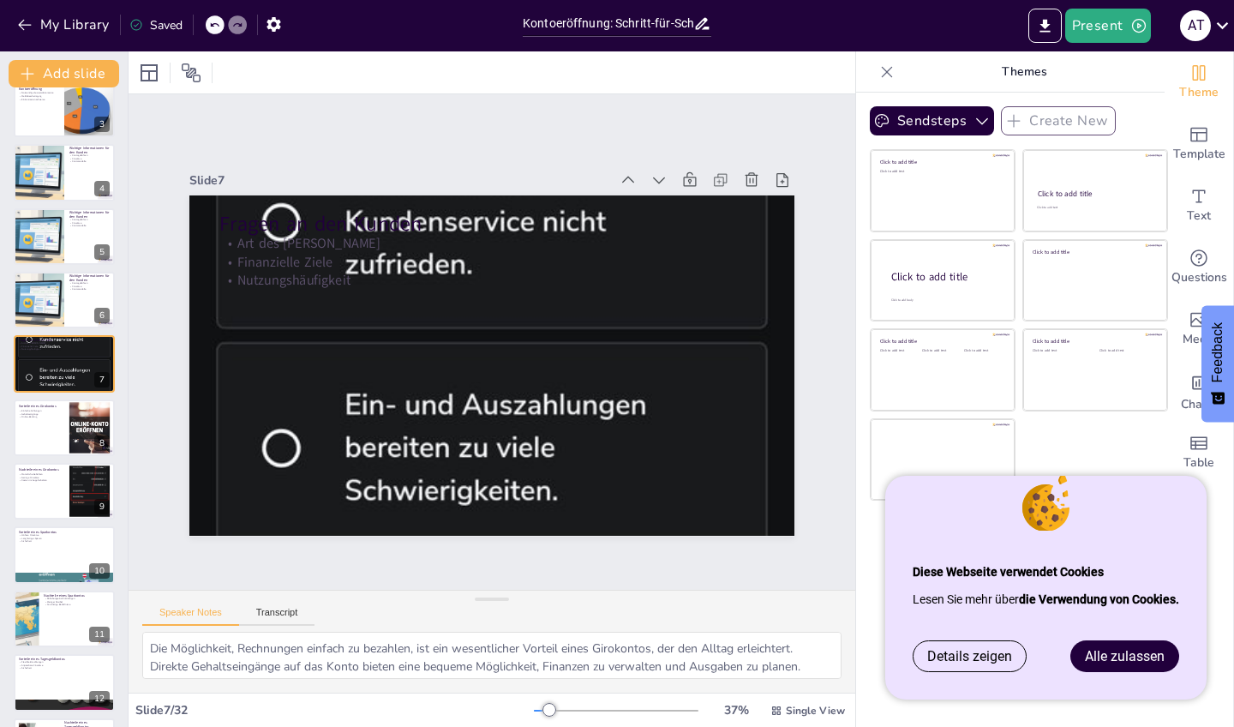
checkbox input "true"
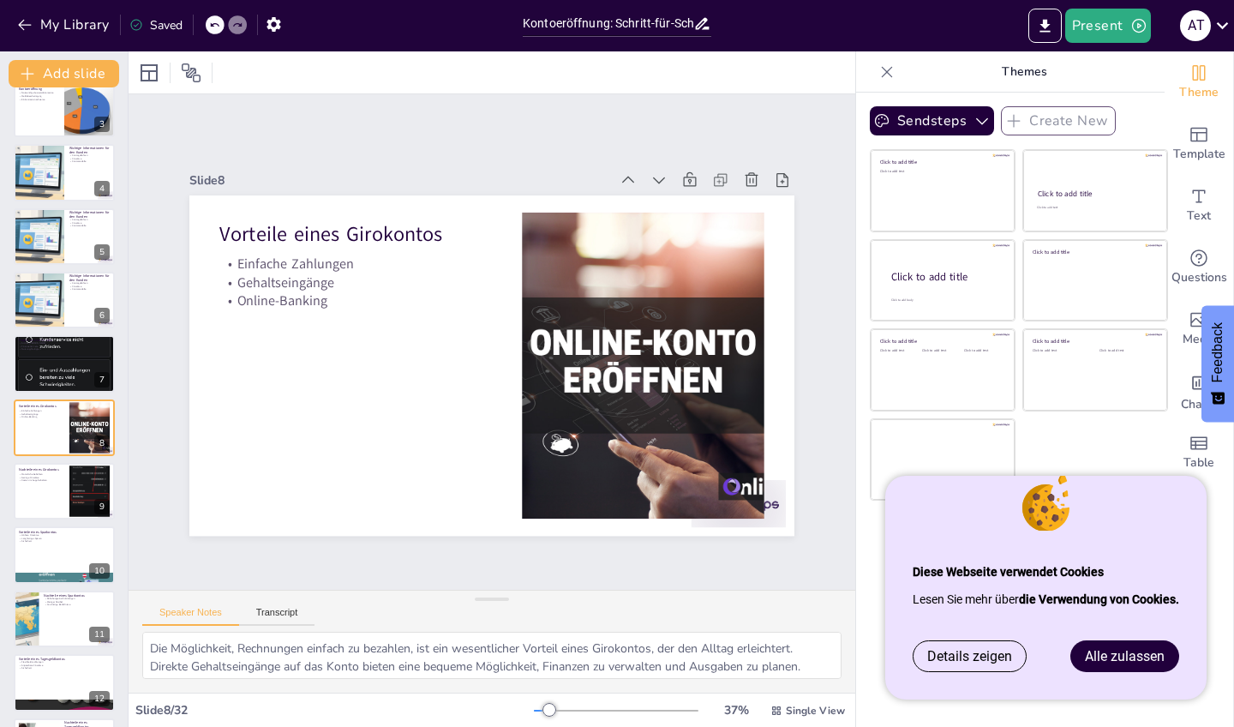
scroll to position [168, 0]
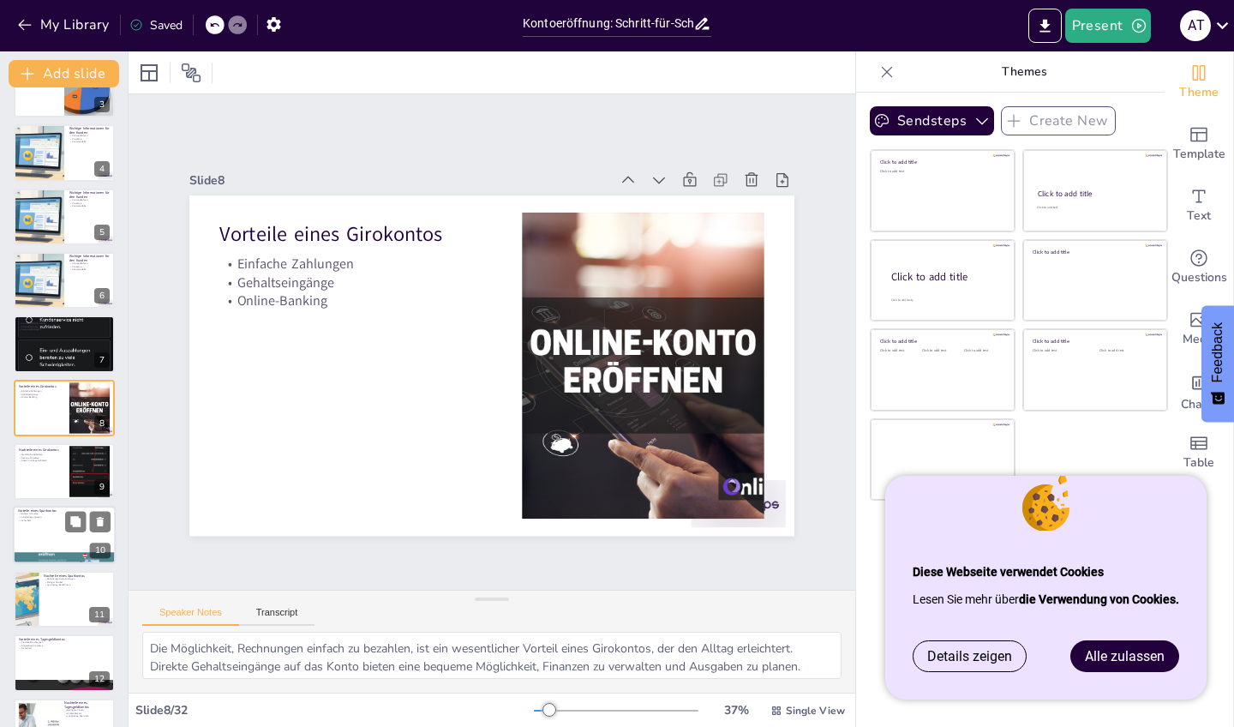
checkbox input "true"
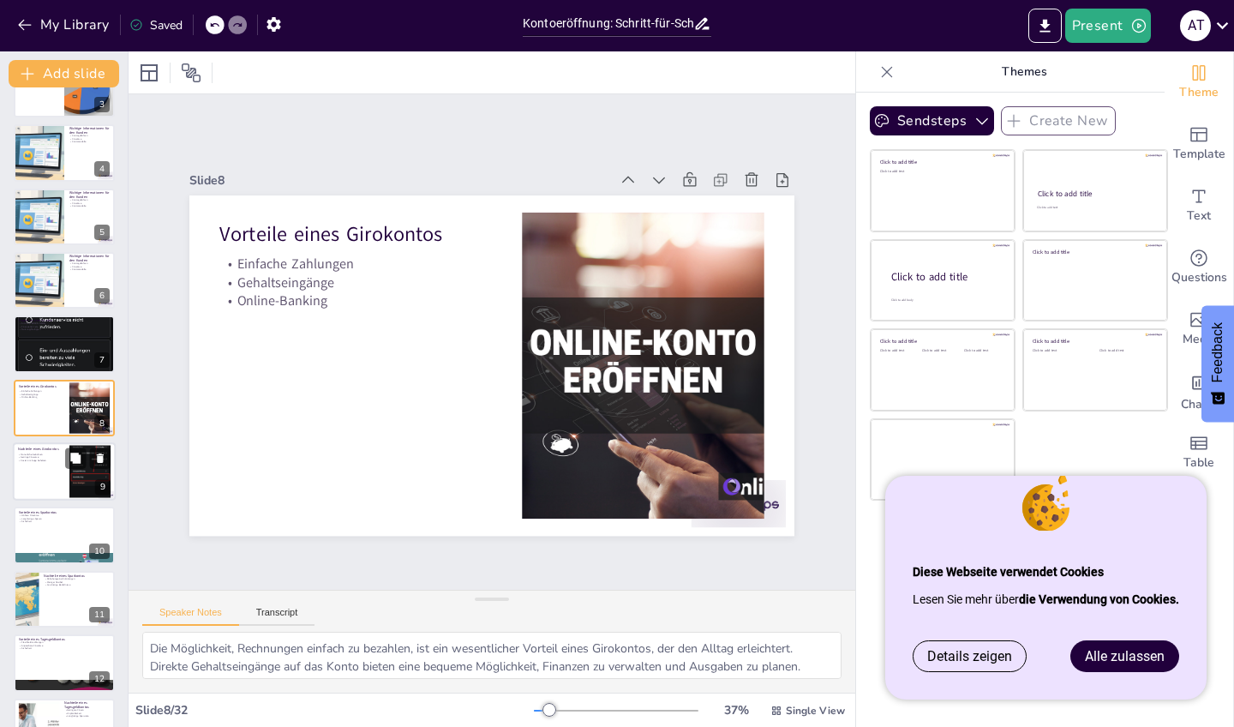
checkbox input "true"
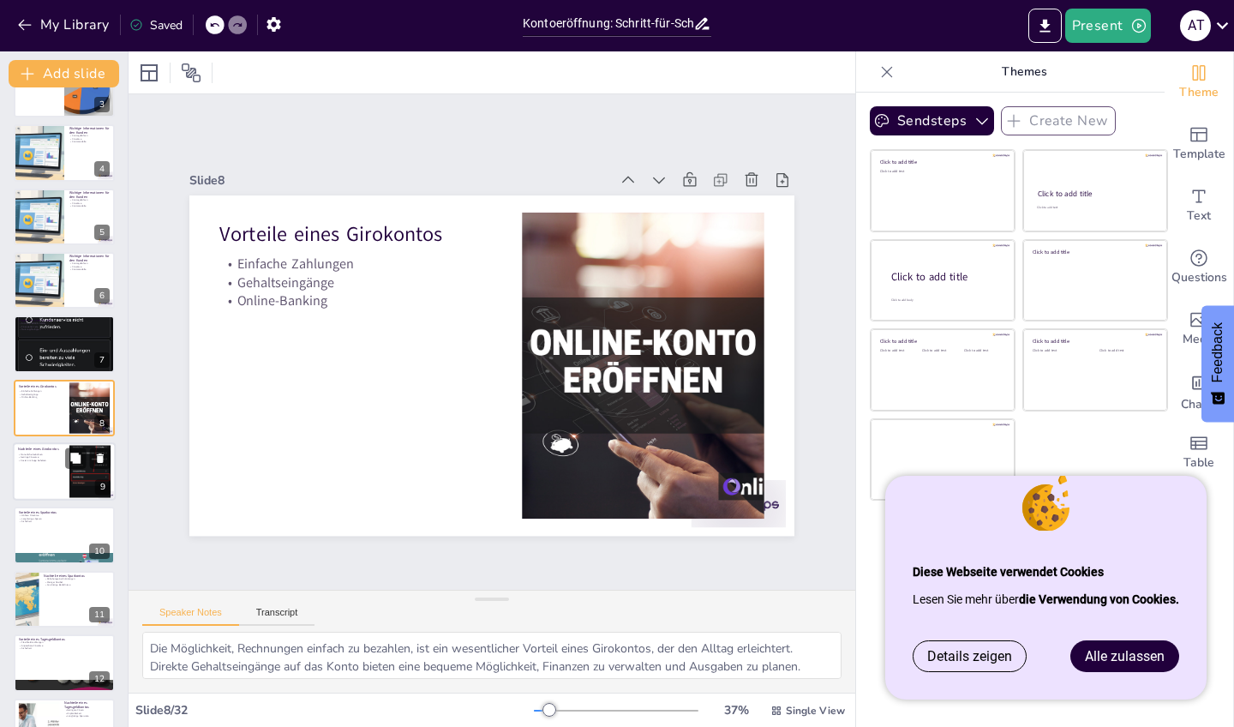
click at [59, 483] on div at bounding box center [64, 471] width 103 height 58
type textarea "Monatliche Gebühren können die Gesamtkosten der Kontoführung erhöhen und sollte…"
checkbox input "true"
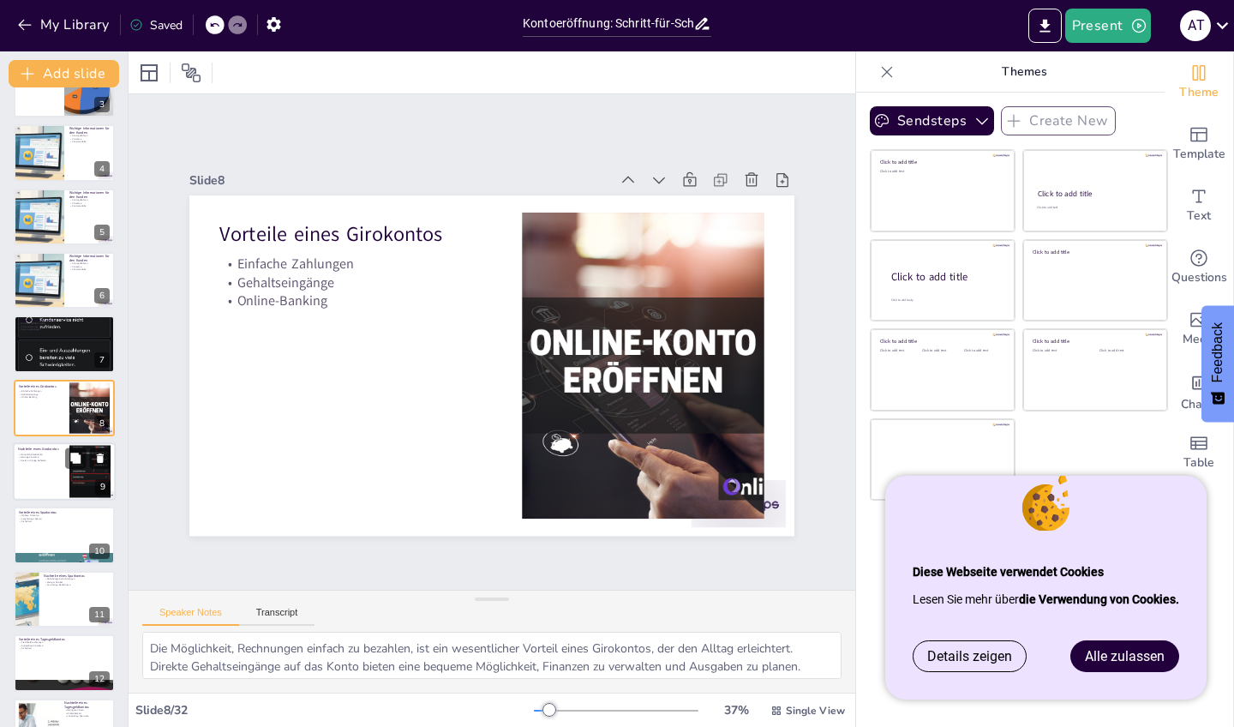
checkbox input "true"
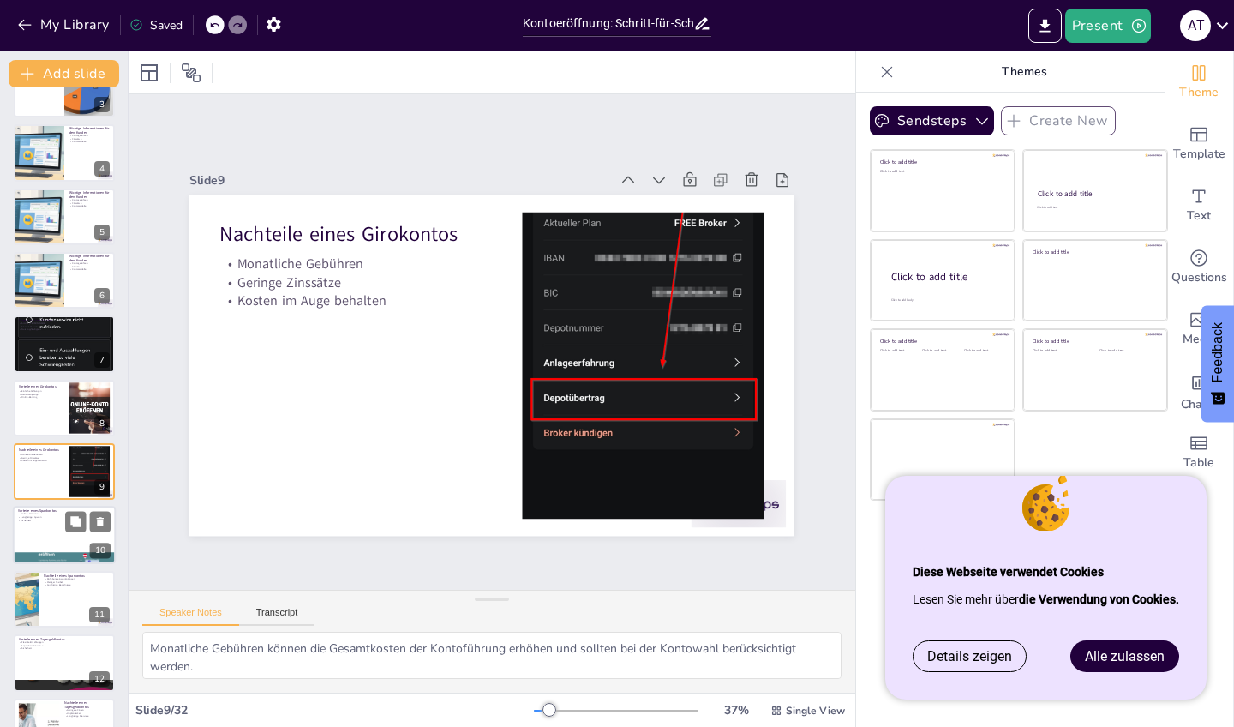
checkbox input "true"
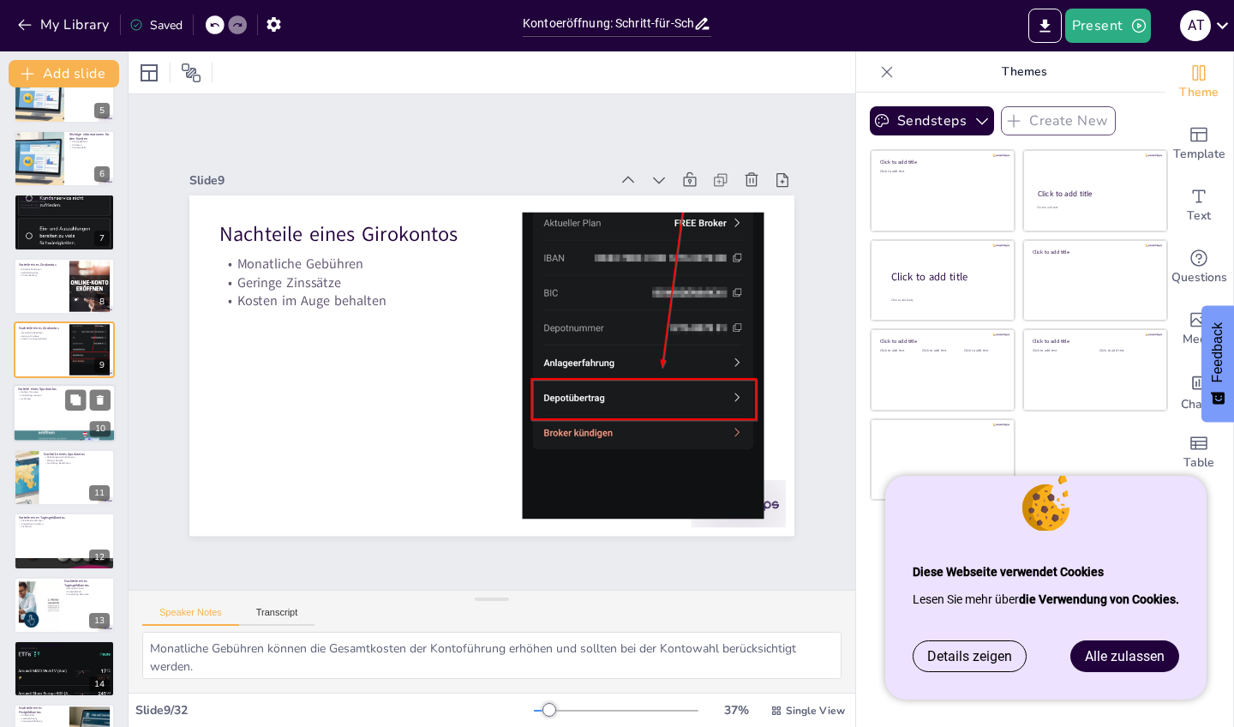
scroll to position [297, 0]
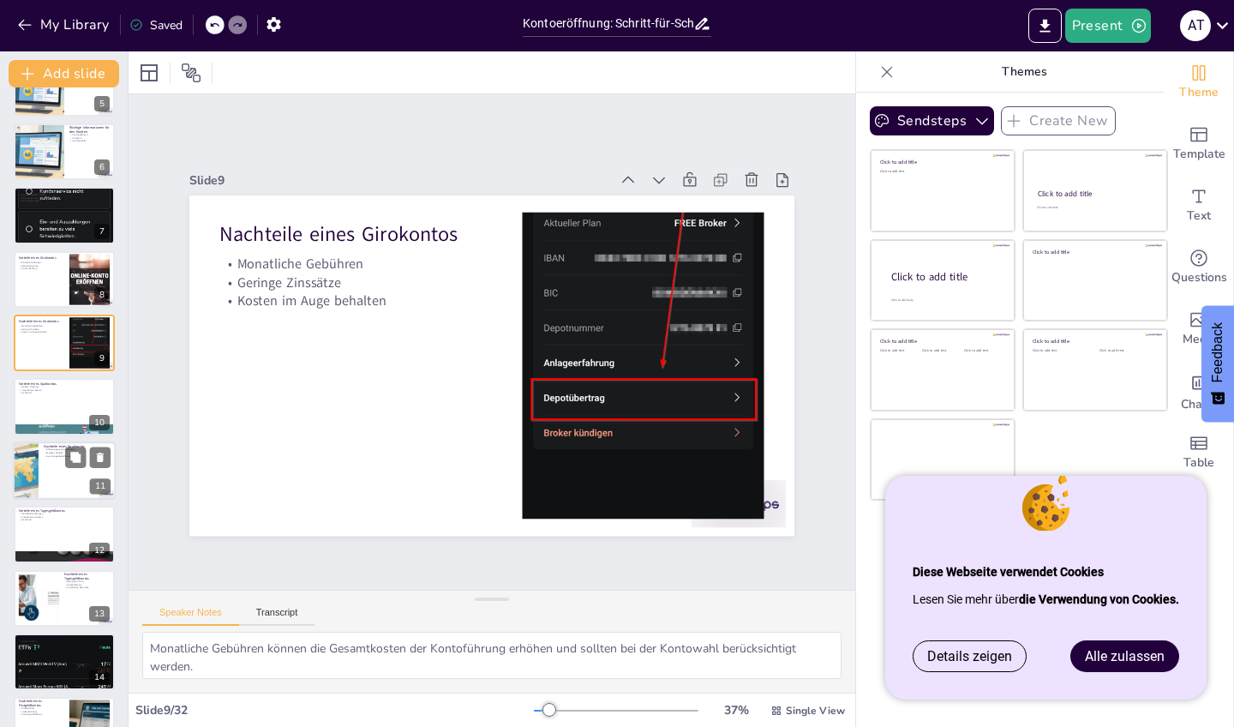
checkbox input "true"
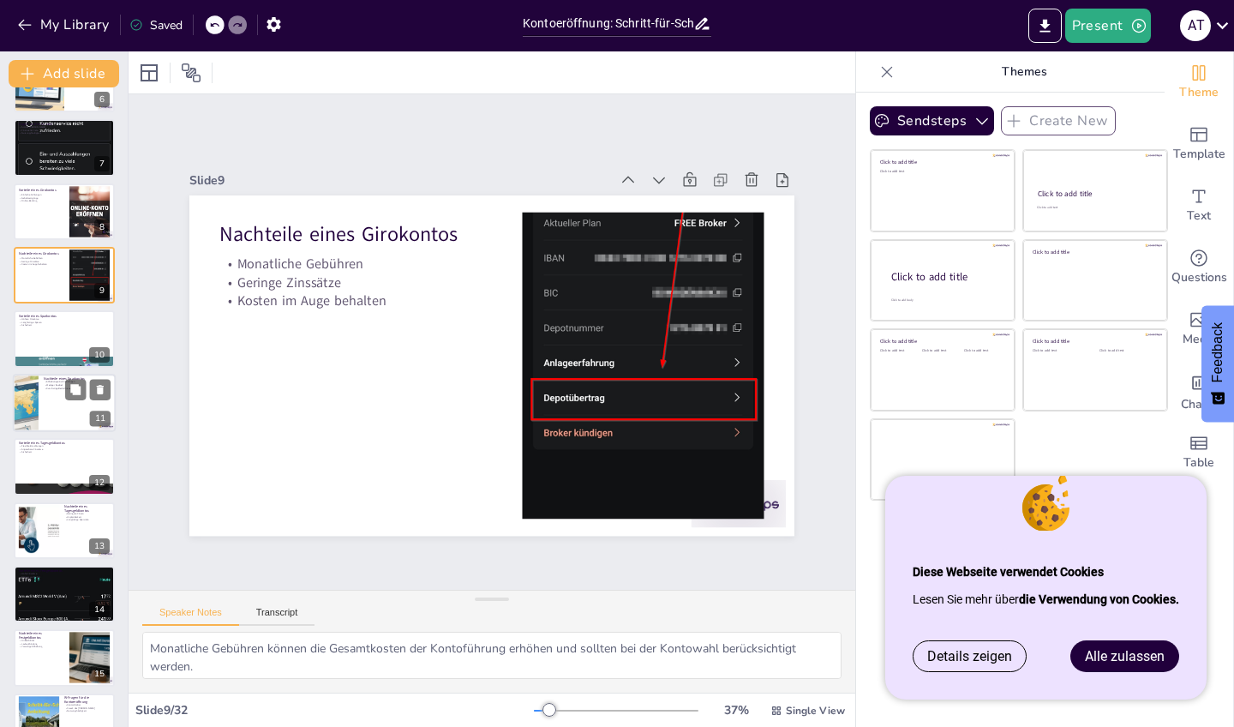
scroll to position [380, 0]
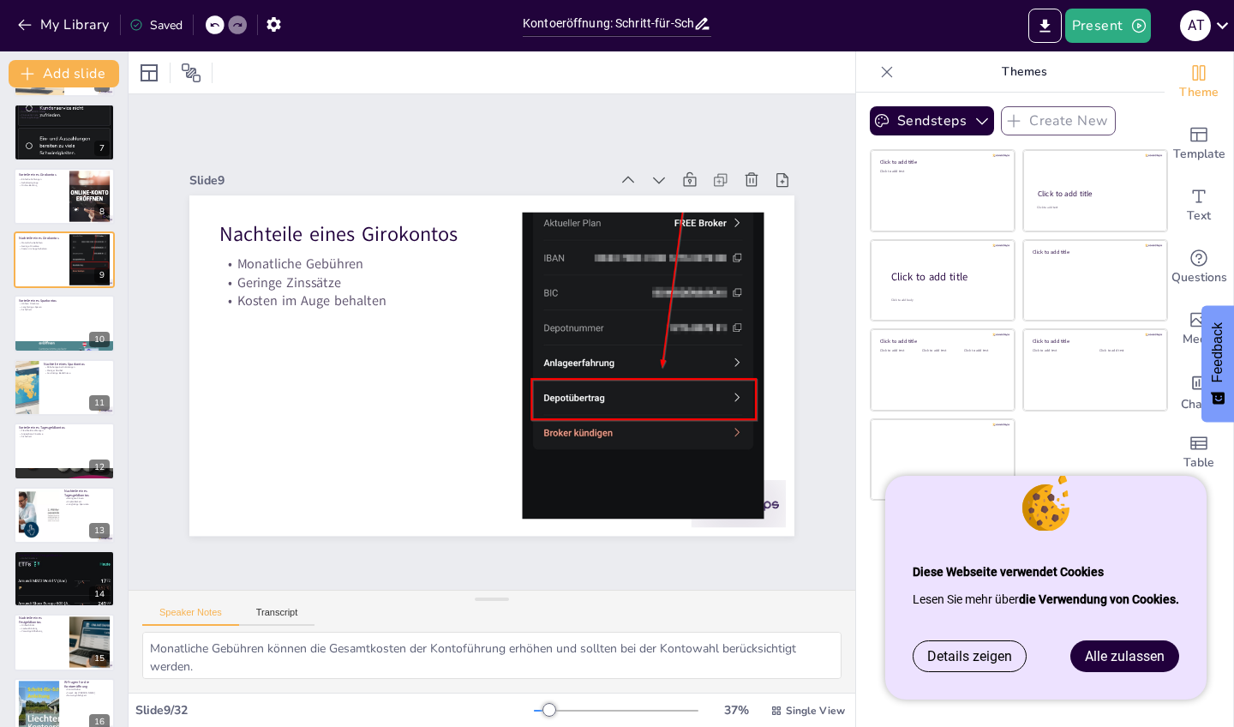
checkbox input "true"
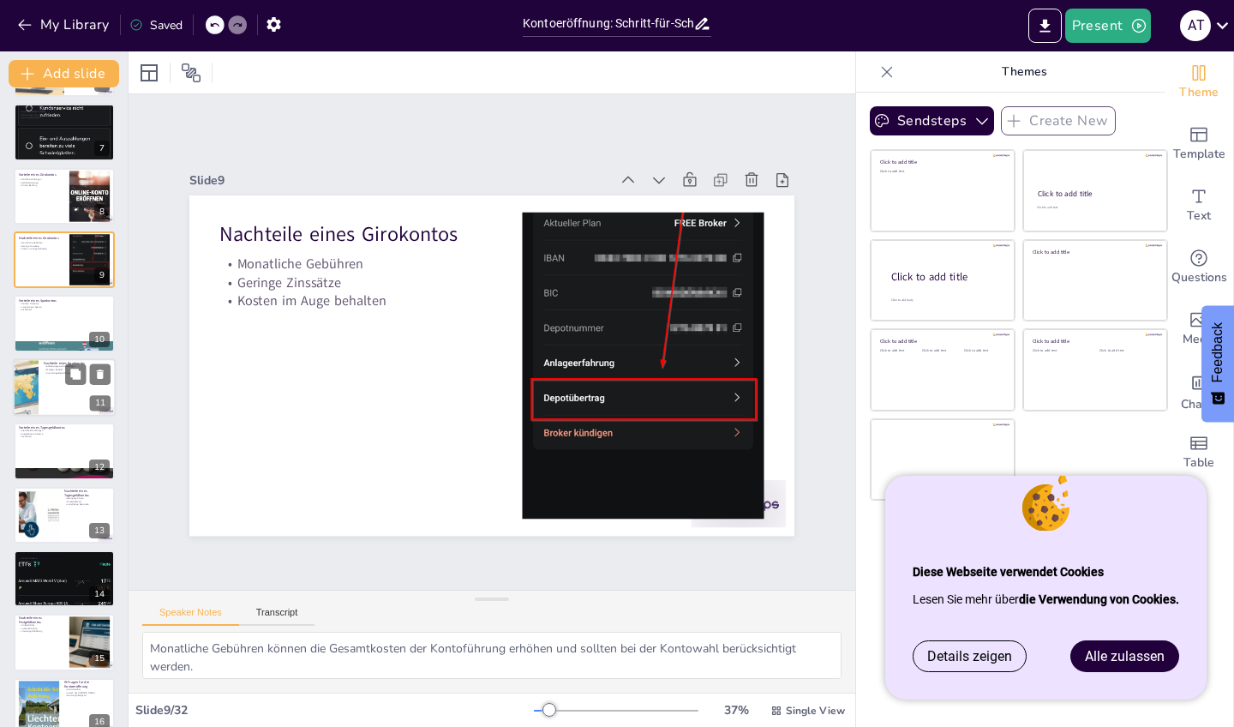
checkbox input "true"
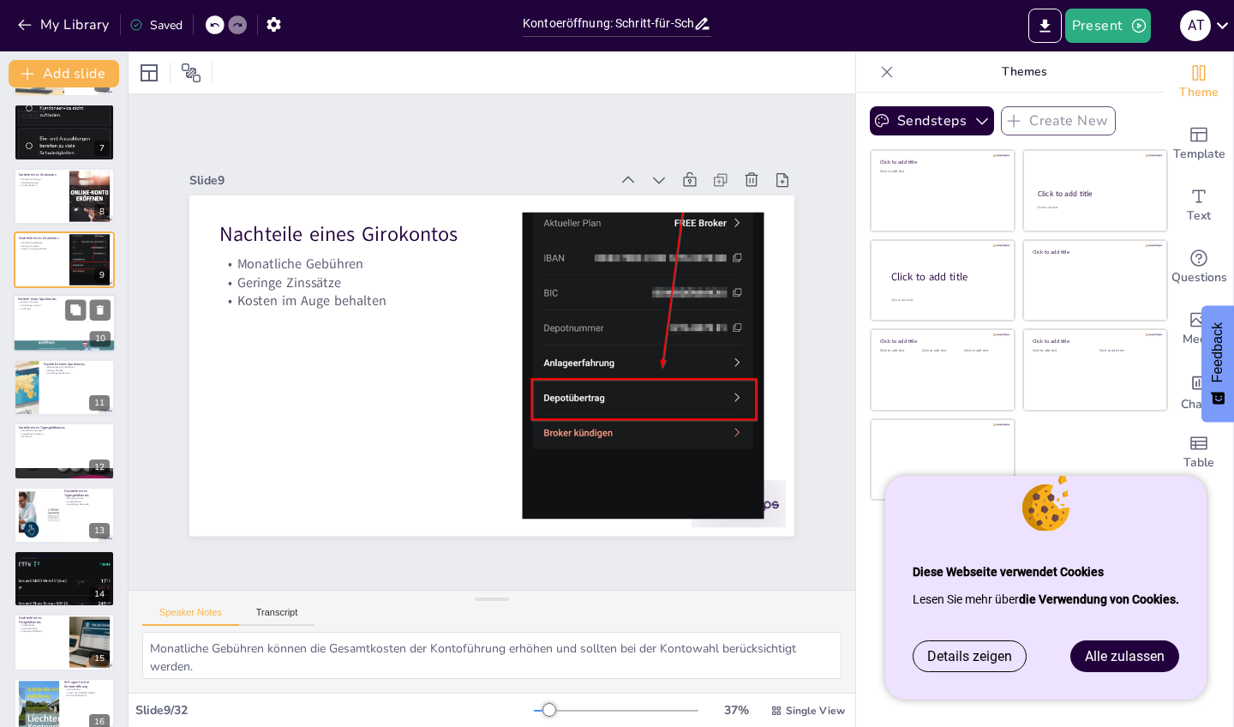
checkbox input "true"
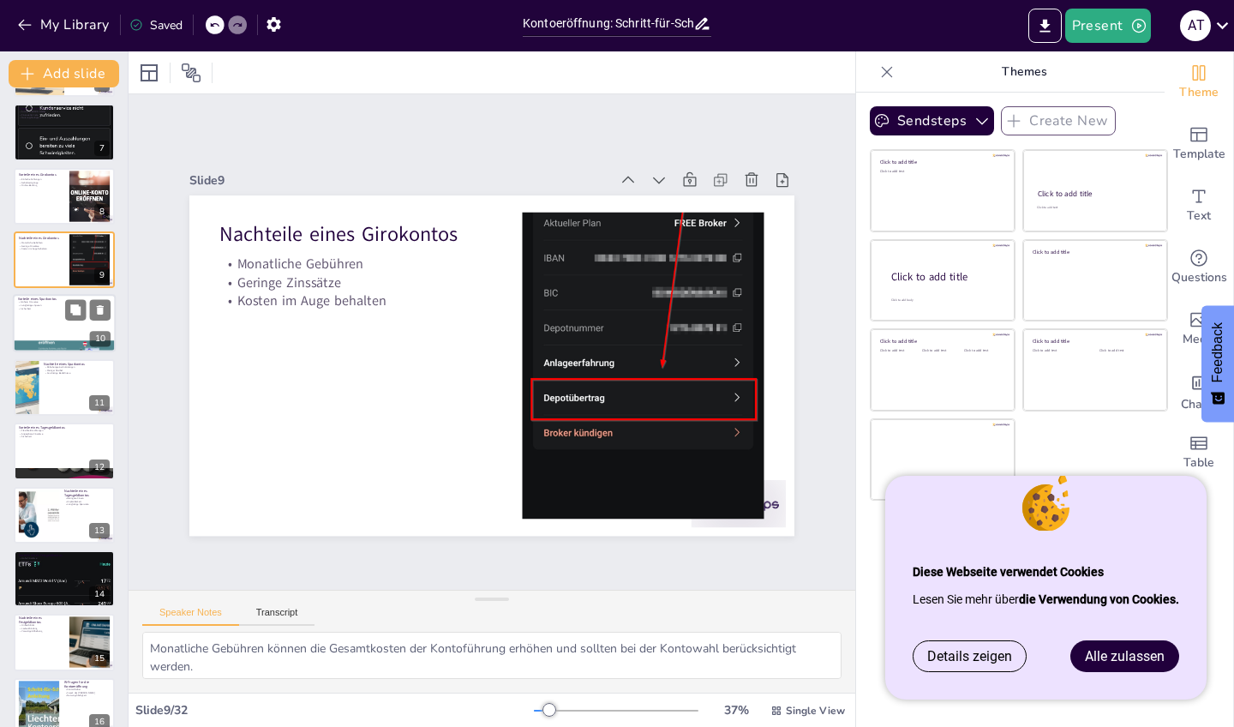
click at [75, 338] on div at bounding box center [64, 324] width 103 height 58
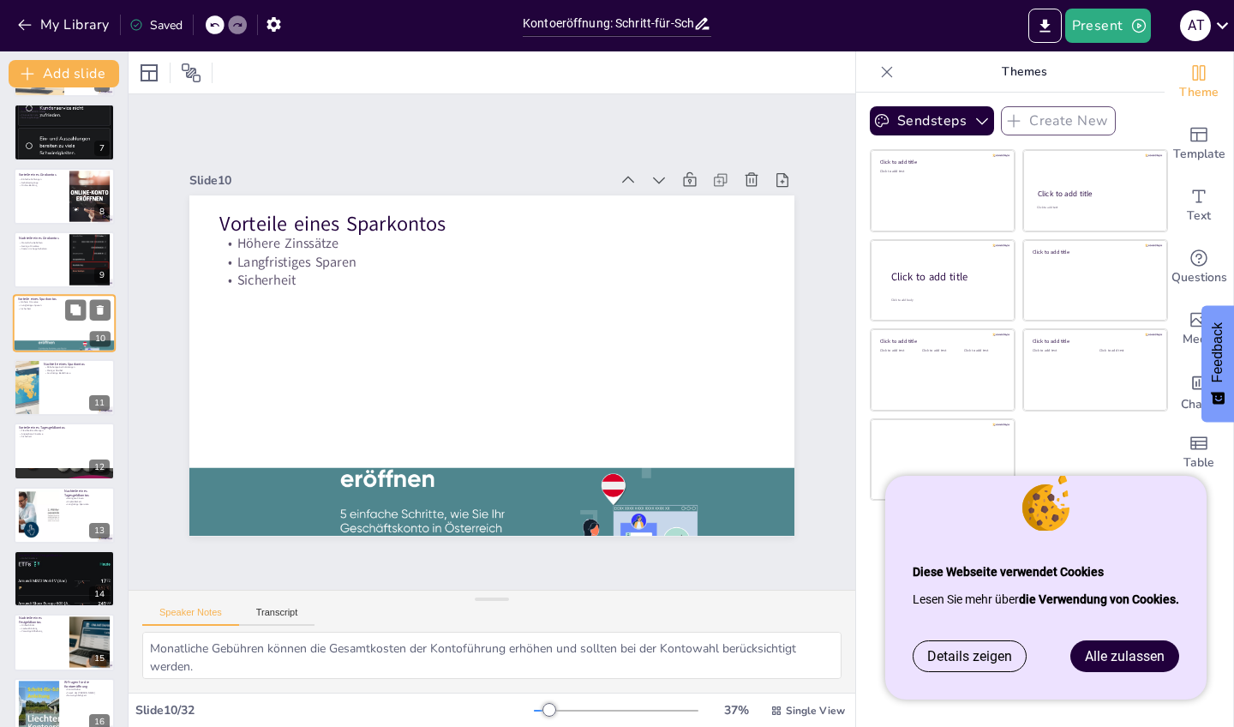
type textarea "Höhere Zinssätze auf Sparkonten können den Kunden helfen, ihr Geld effektiv zu …"
checkbox input "true"
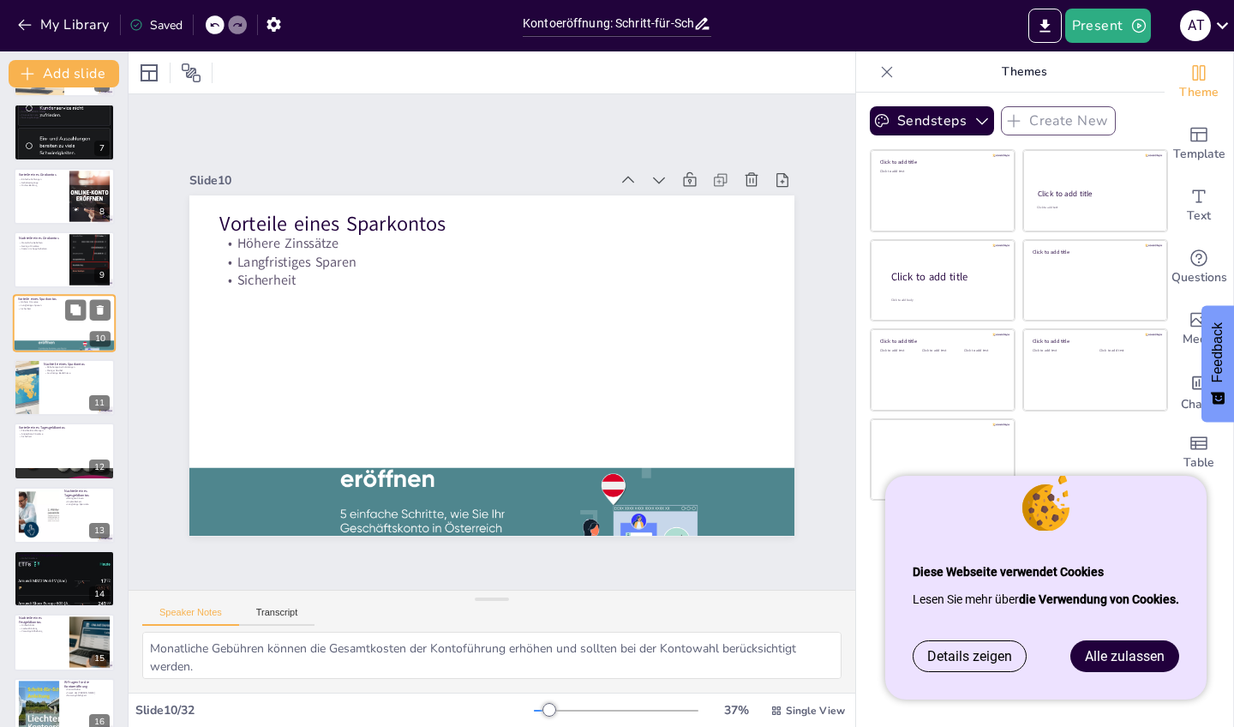
checkbox input "true"
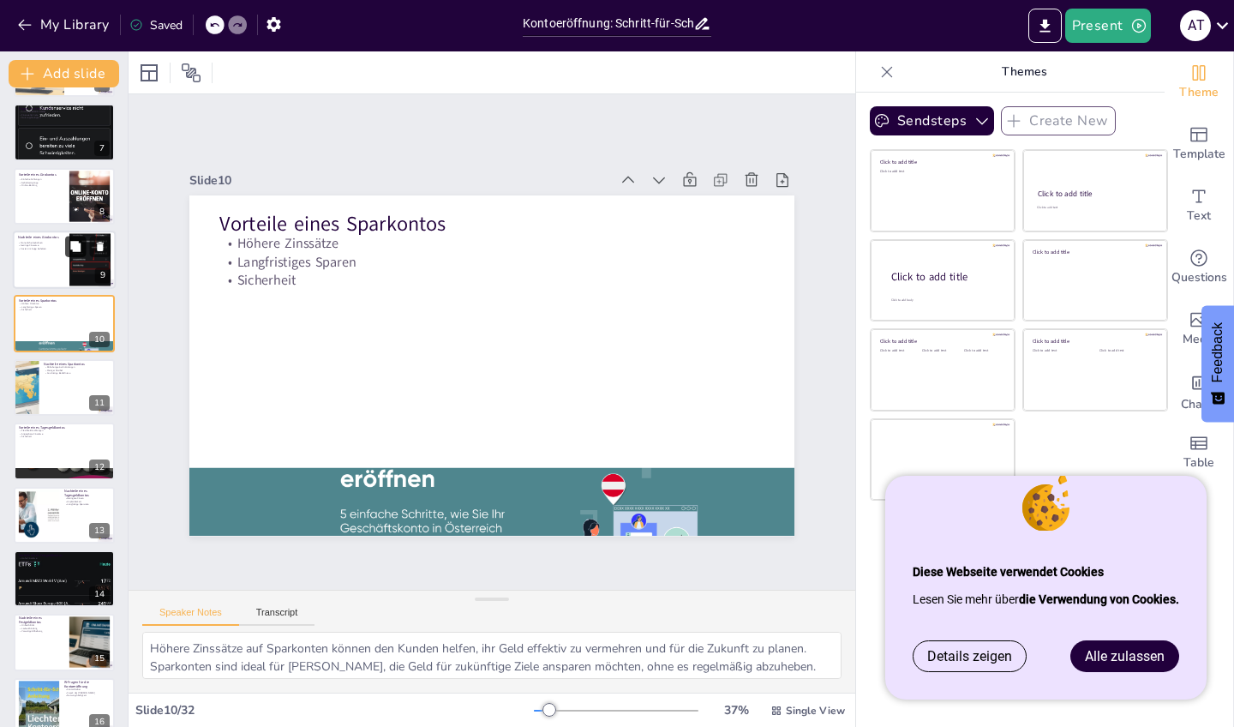
checkbox input "true"
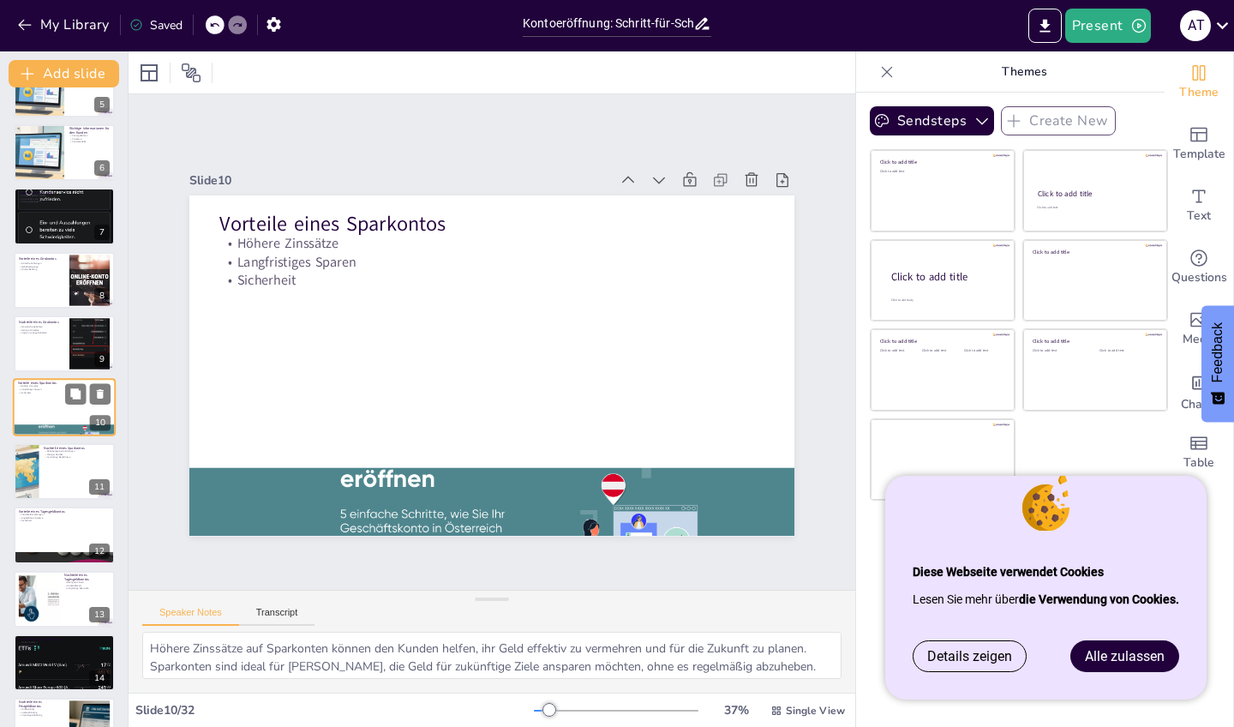
click at [75, 379] on div "Vorteile eines Sparkontos Höhere Zinssätze Langfristiges Sparen Sicherheit 10" at bounding box center [64, 408] width 103 height 58
checkbox input "true"
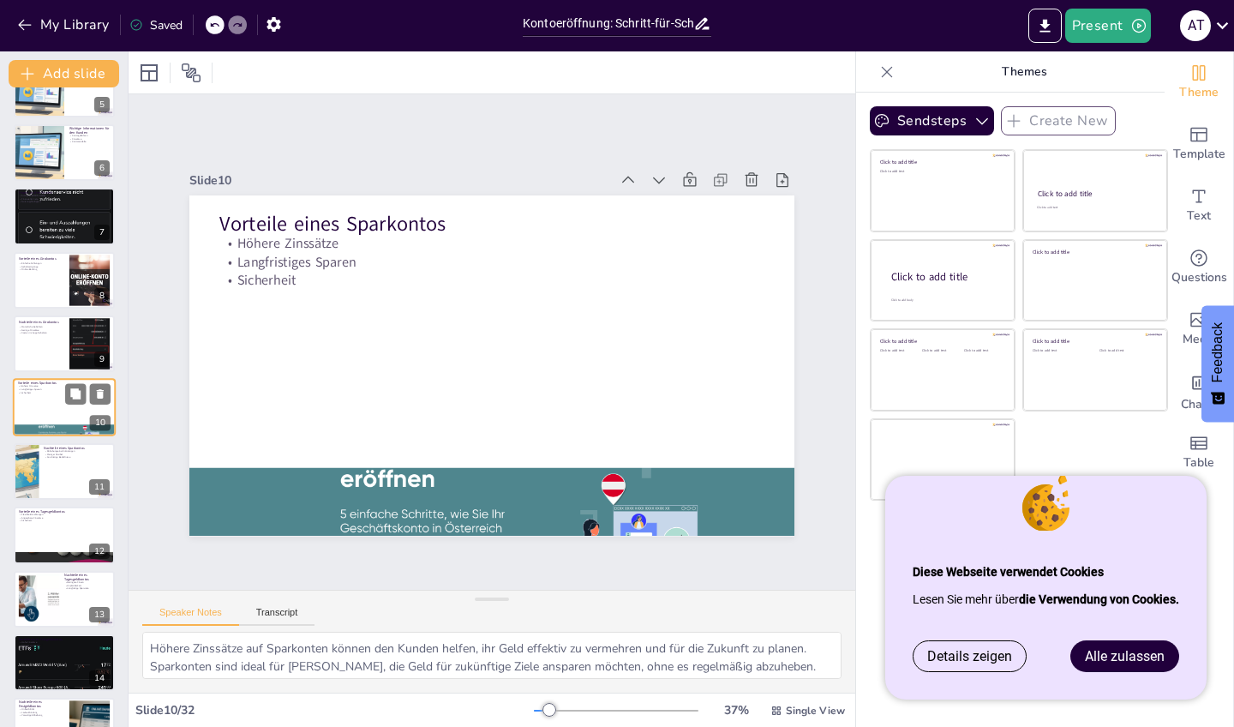
checkbox input "true"
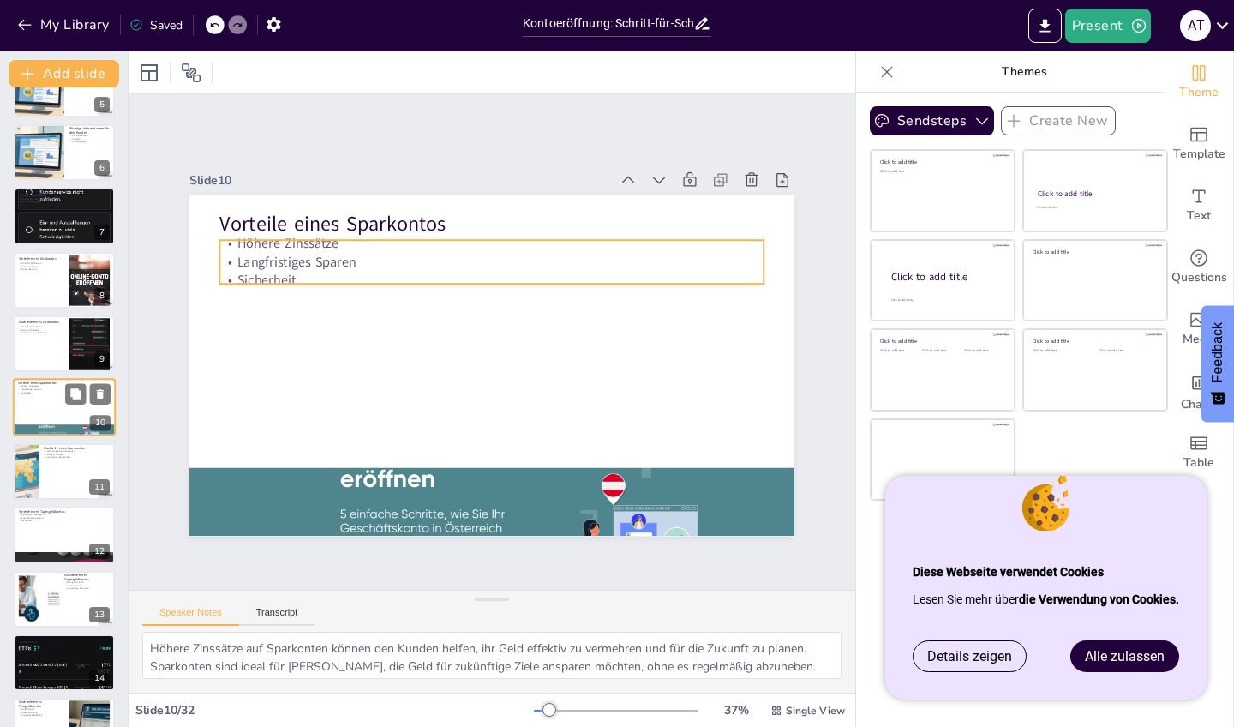
click at [48, 391] on p "Langfristiges Sparen" at bounding box center [64, 389] width 93 height 3
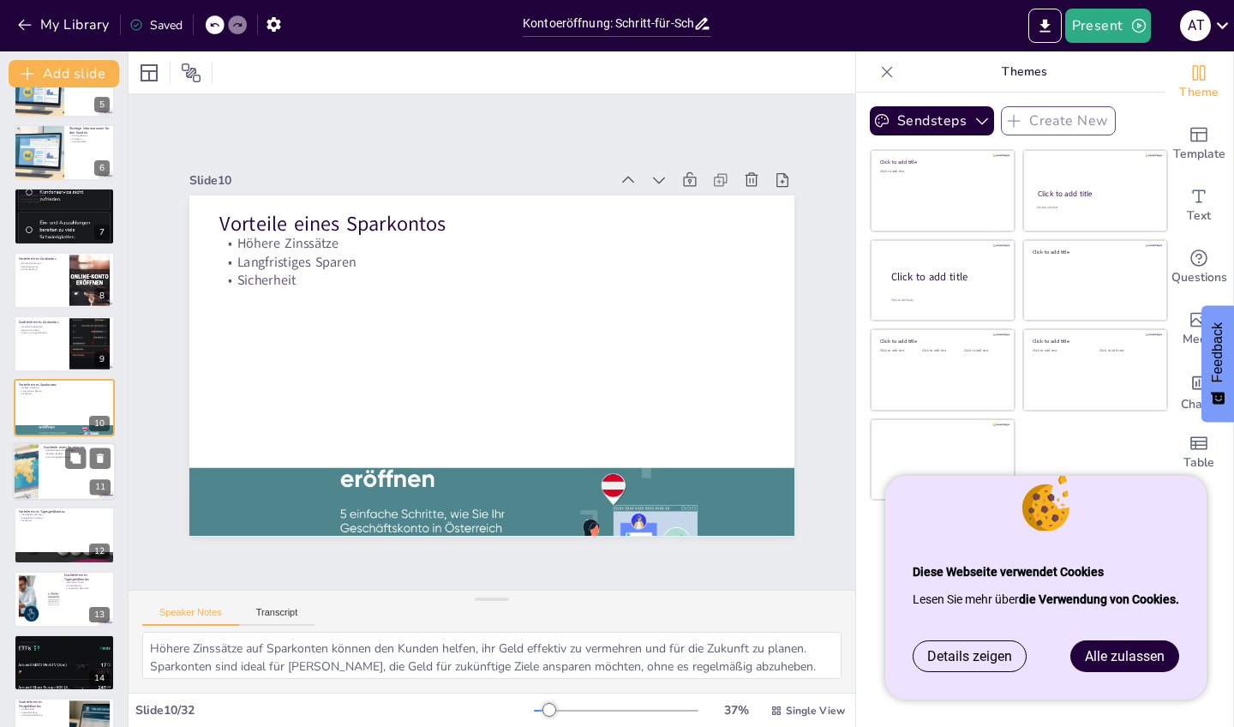
click at [55, 448] on p "Nachteile eines Sparkontos" at bounding box center [77, 447] width 67 height 5
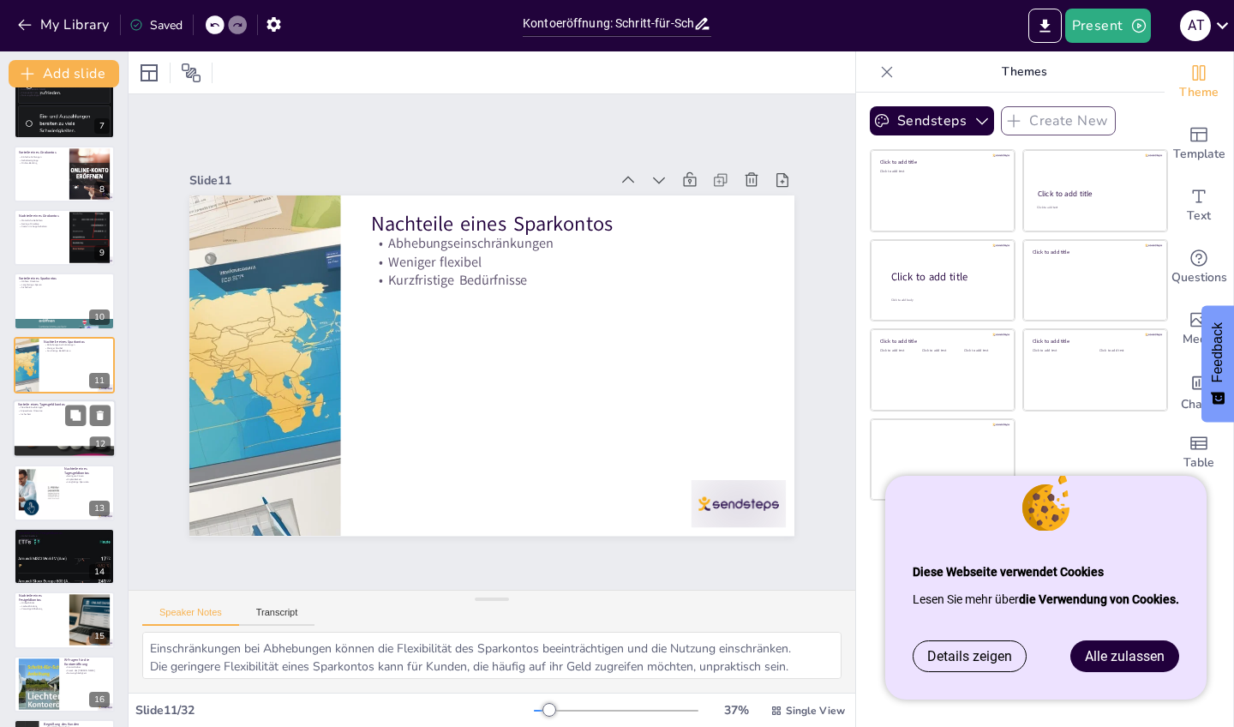
scroll to position [494, 0]
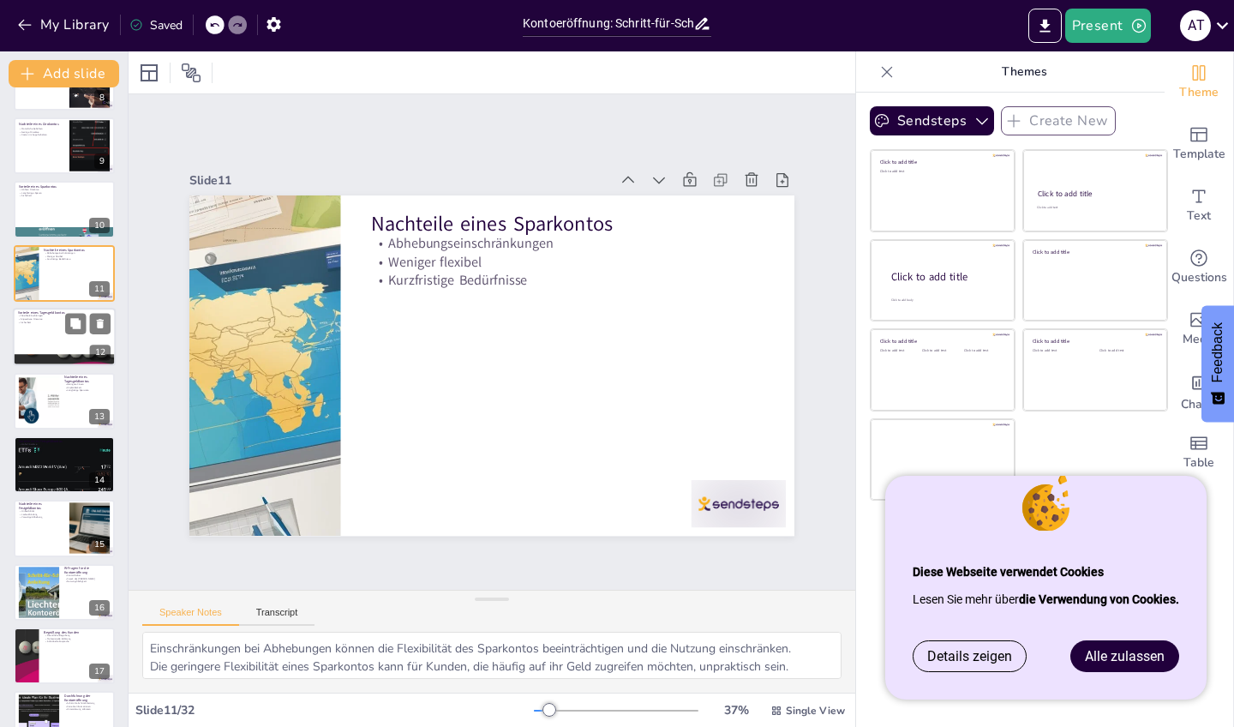
click at [75, 350] on div at bounding box center [64, 337] width 103 height 58
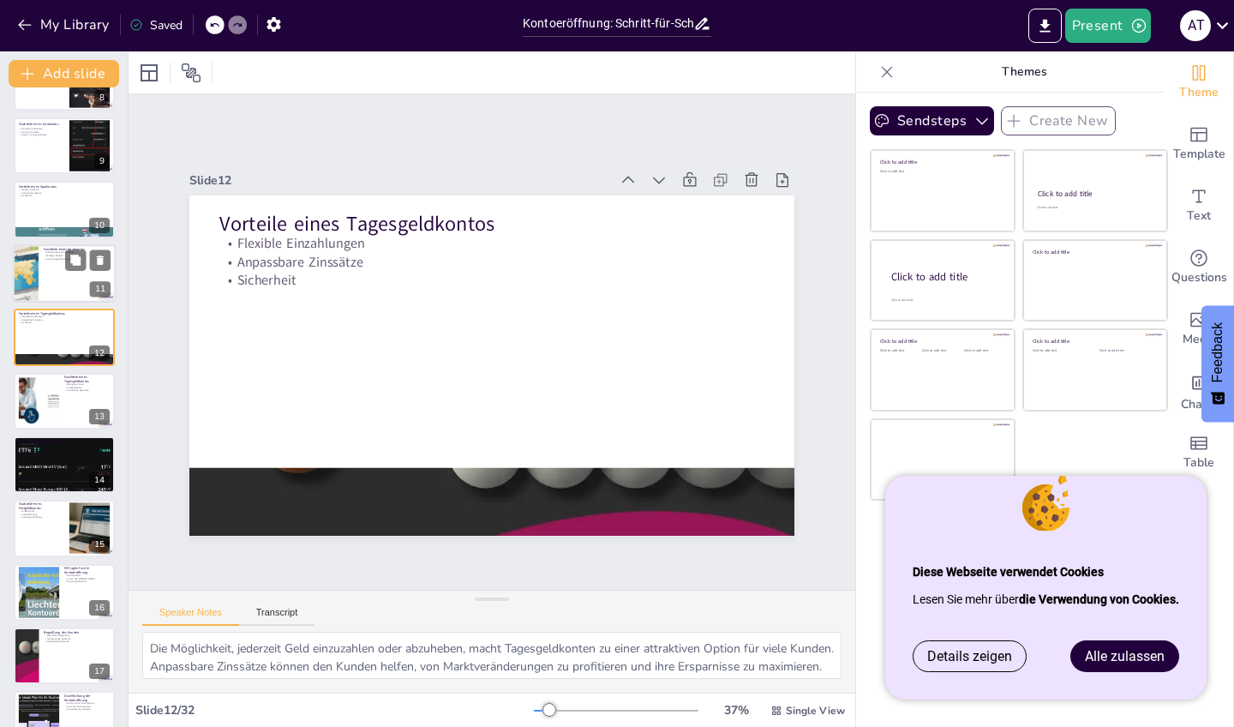
scroll to position [423, 0]
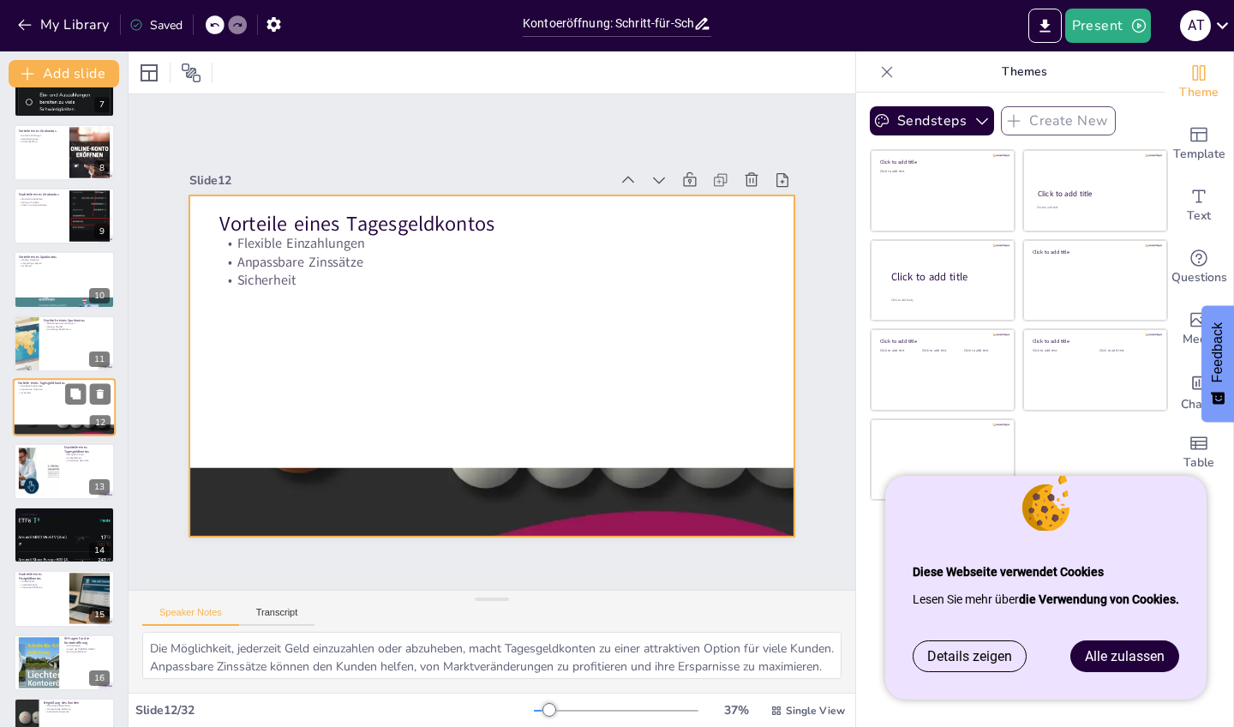
click at [61, 409] on div at bounding box center [64, 407] width 103 height 58
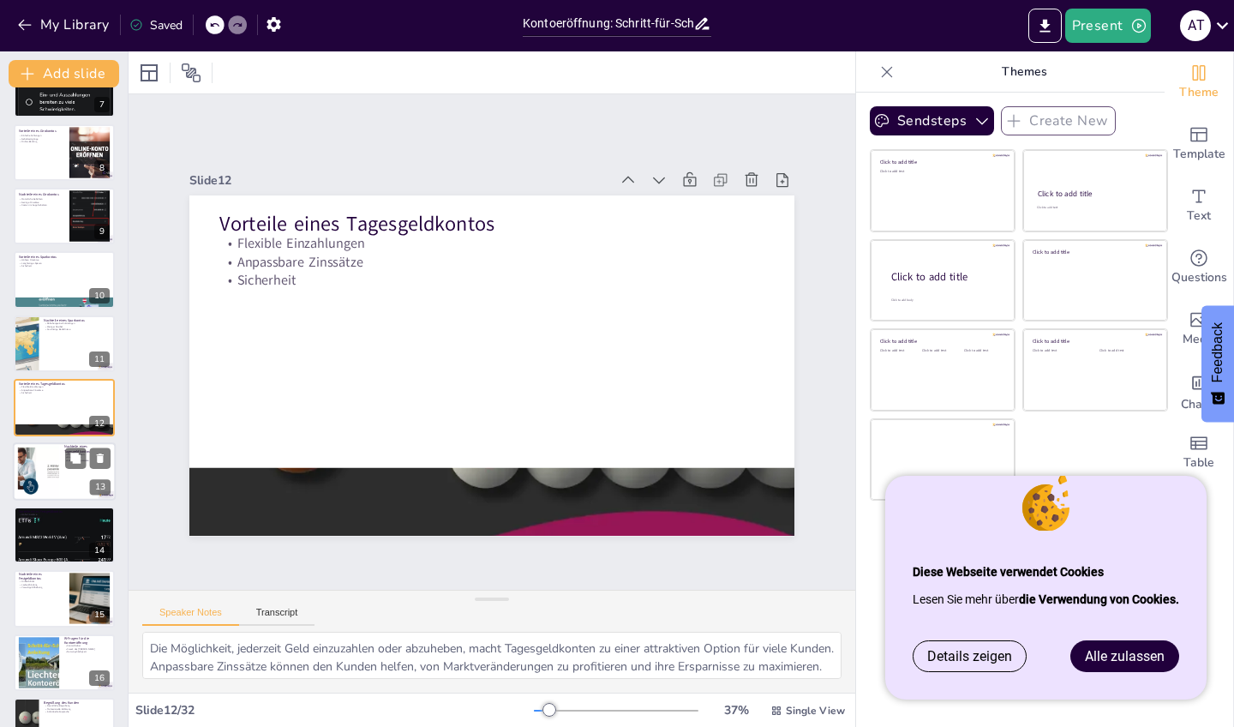
click at [57, 456] on div at bounding box center [38, 471] width 95 height 52
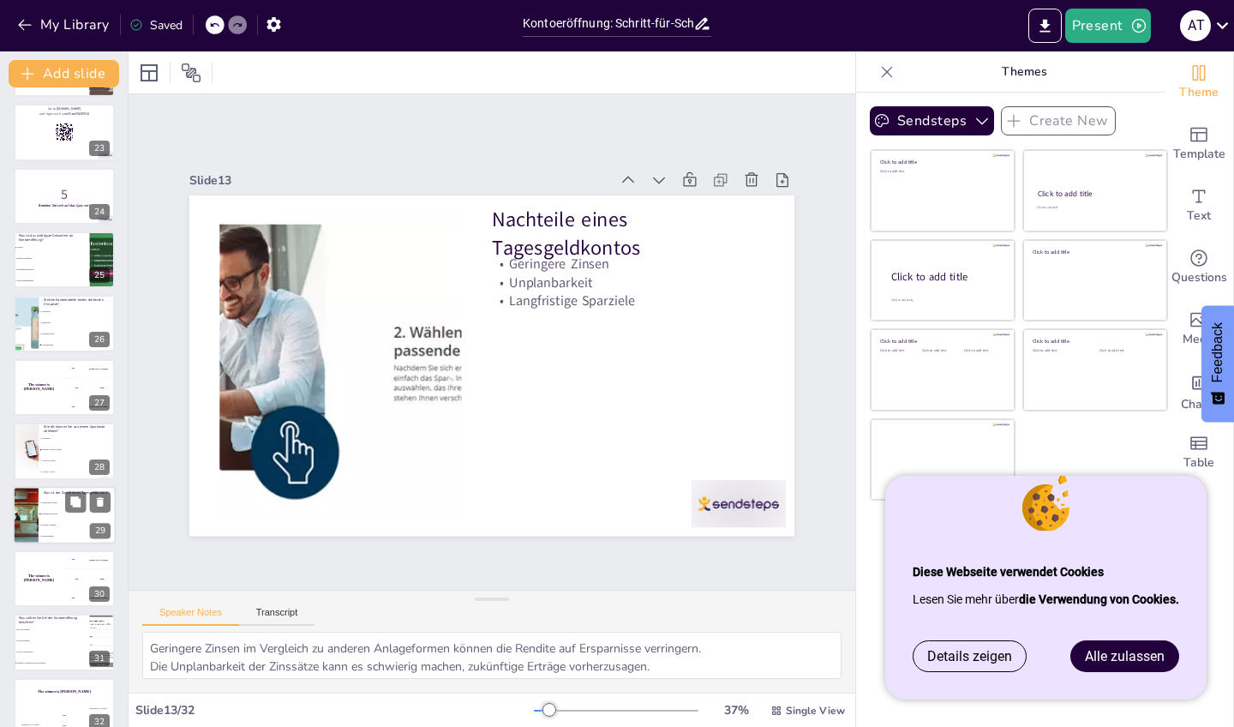
scroll to position [1403, 0]
click at [51, 581] on div "The winner is [PERSON_NAME]" at bounding box center [38, 575] width 51 height 58
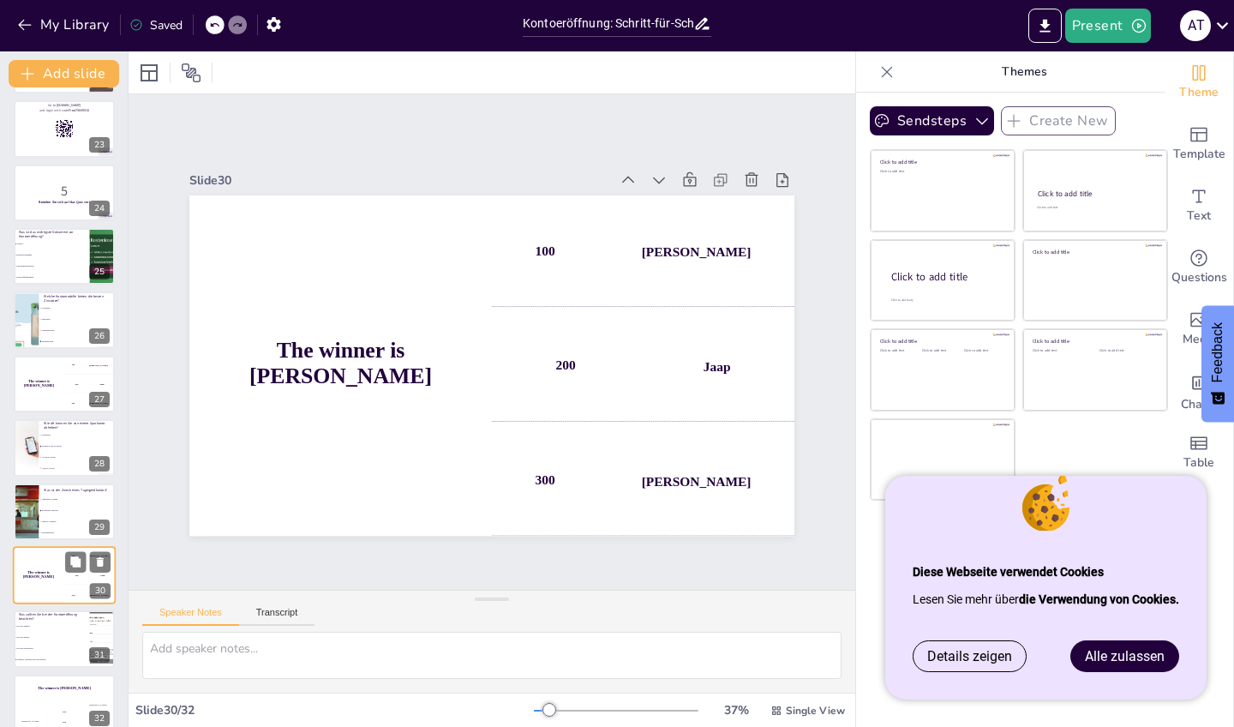
scroll to position [1421, 0]
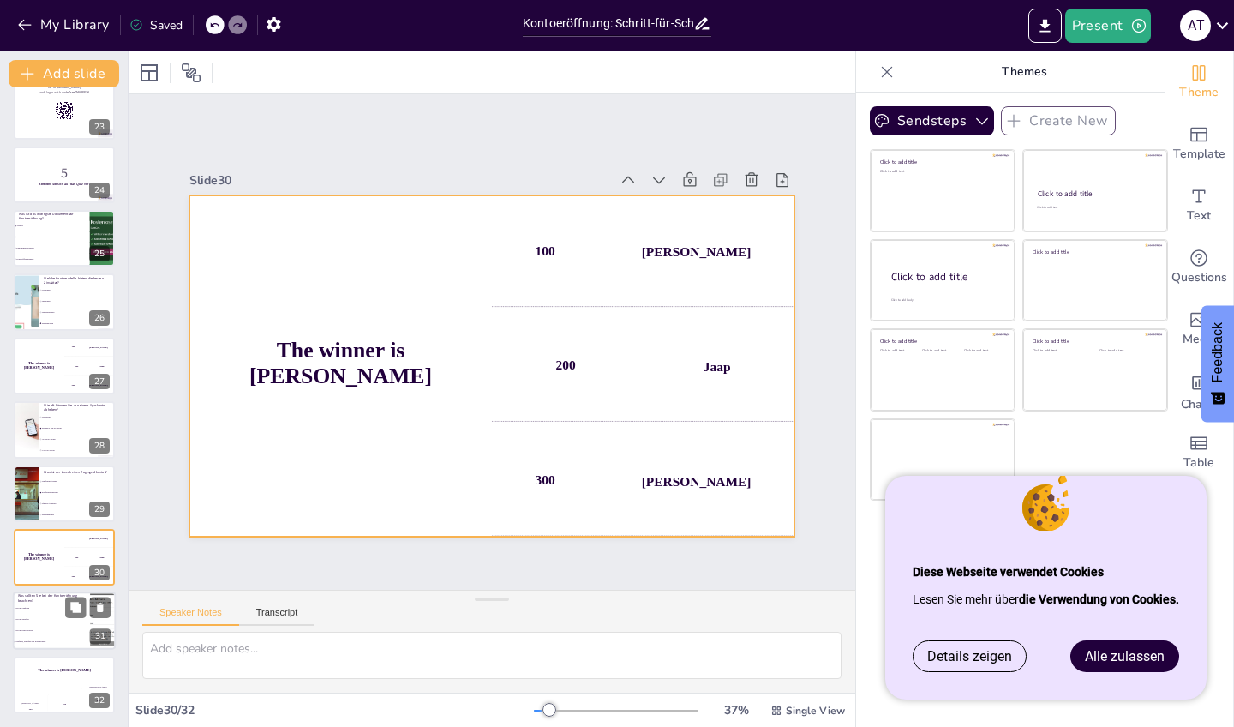
click at [63, 641] on span "Gebühren, Zinssätze und Kontomodelle" at bounding box center [52, 642] width 74 height 3
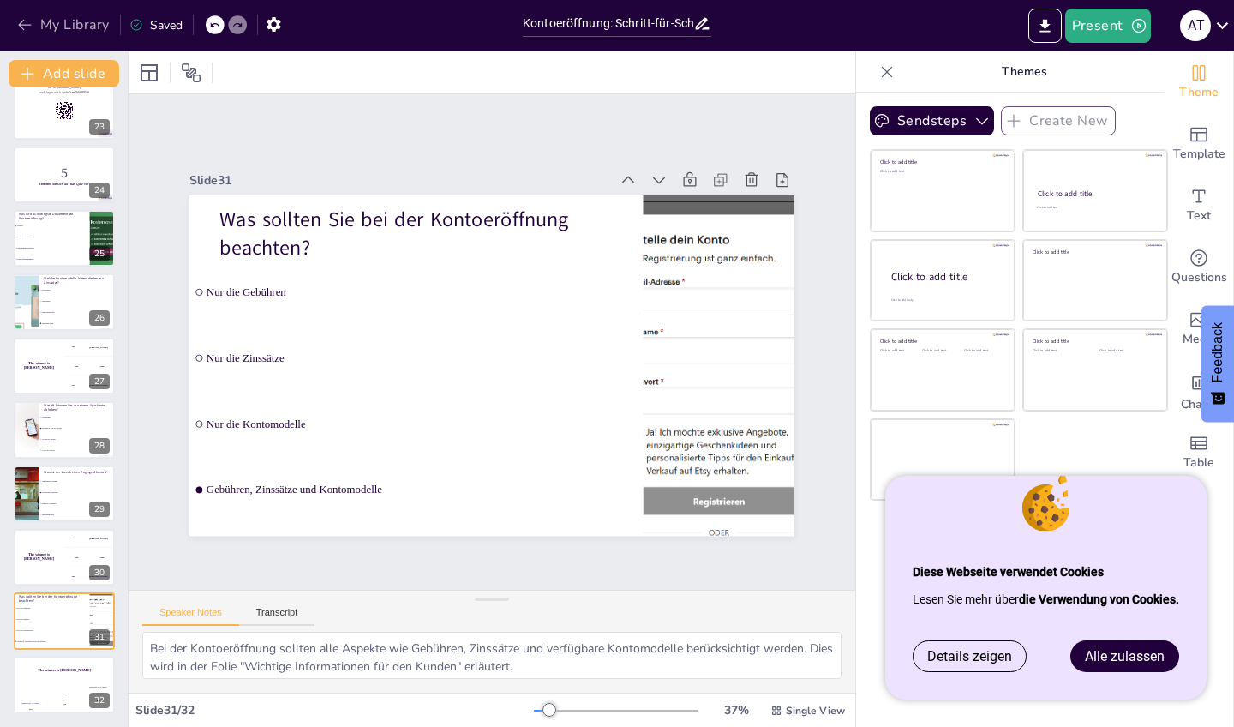
click at [21, 29] on icon "button" at bounding box center [24, 24] width 17 height 17
